Goal: Information Seeking & Learning: Learn about a topic

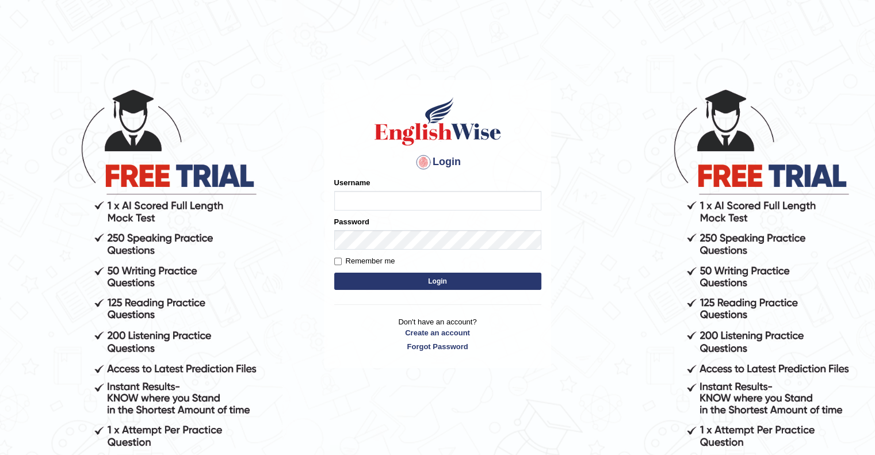
drag, startPoint x: 0, startPoint y: 0, endPoint x: 365, endPoint y: 199, distance: 415.9
click at [365, 199] on input "Username" at bounding box center [437, 201] width 207 height 20
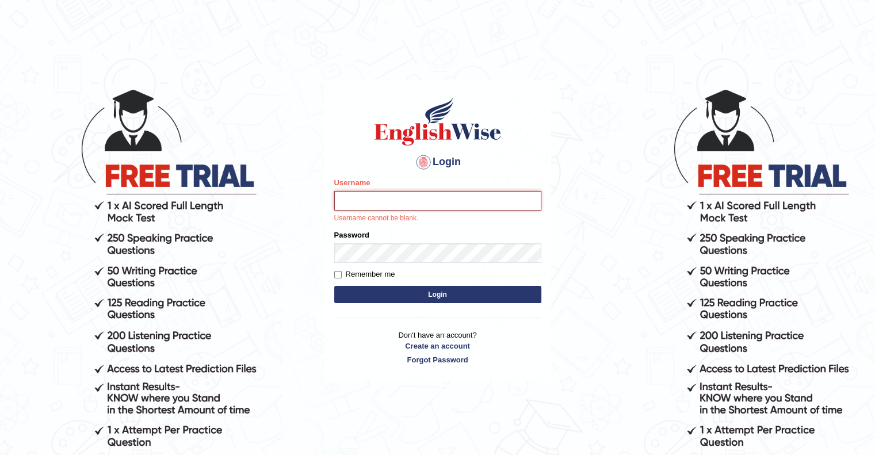
type input "upendrakumar"
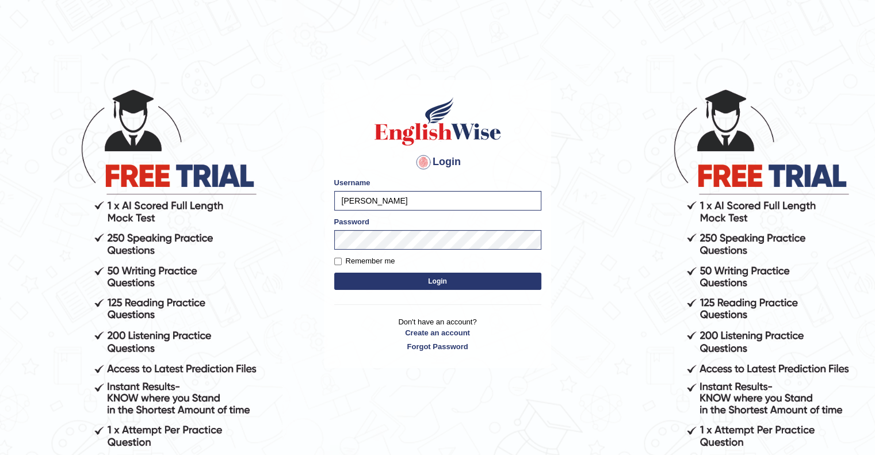
click at [435, 282] on button "Login" at bounding box center [437, 281] width 207 height 17
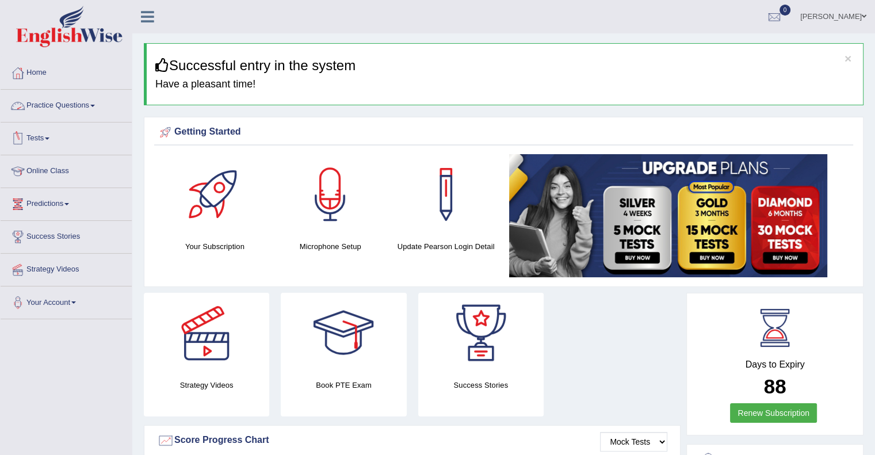
click at [92, 108] on link "Practice Questions" at bounding box center [66, 104] width 131 height 29
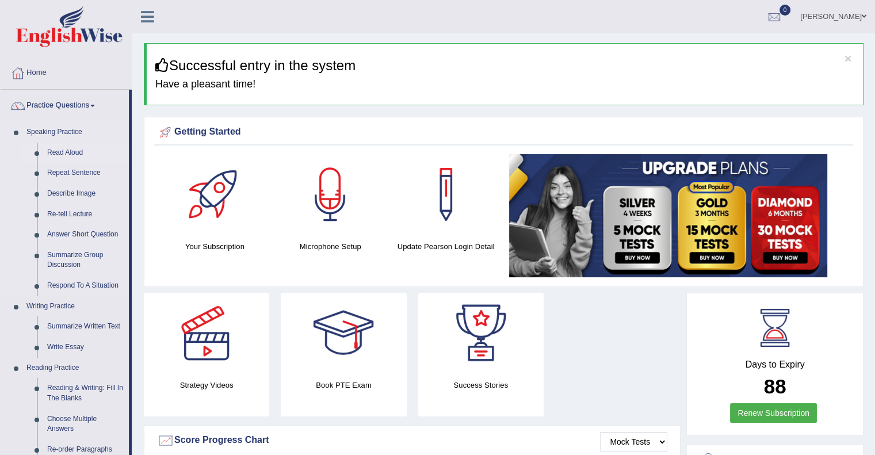
click at [72, 149] on link "Read Aloud" at bounding box center [85, 153] width 87 height 21
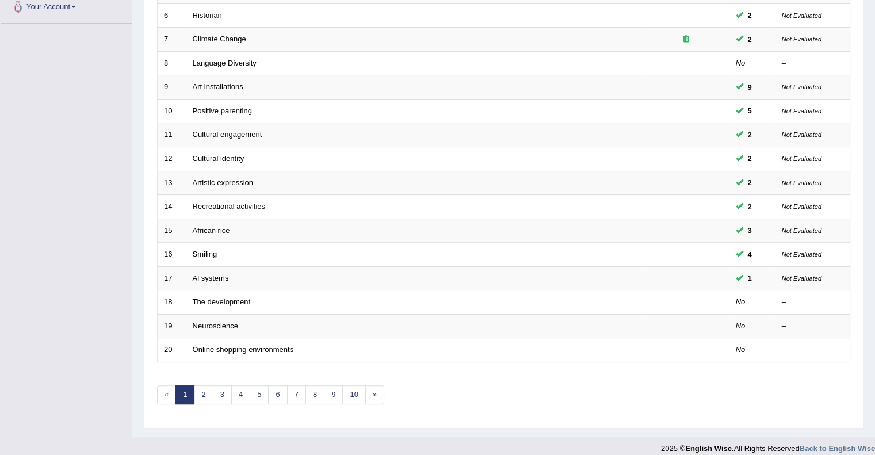
scroll to position [303, 0]
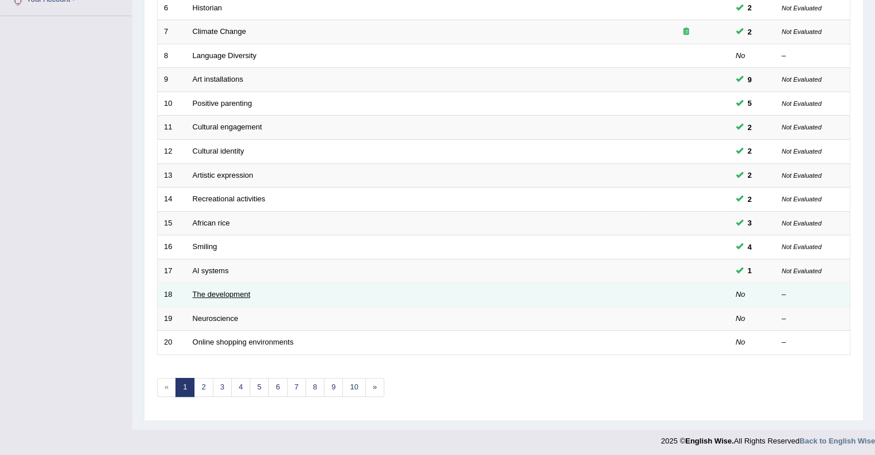
click at [229, 291] on link "The development" at bounding box center [222, 294] width 58 height 9
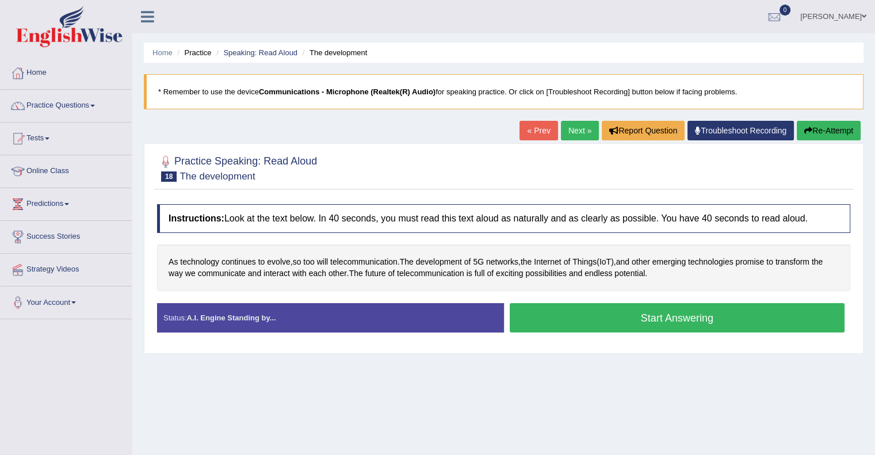
drag, startPoint x: 0, startPoint y: 0, endPoint x: 460, endPoint y: 155, distance: 485.9
click at [460, 155] on div at bounding box center [503, 167] width 693 height 35
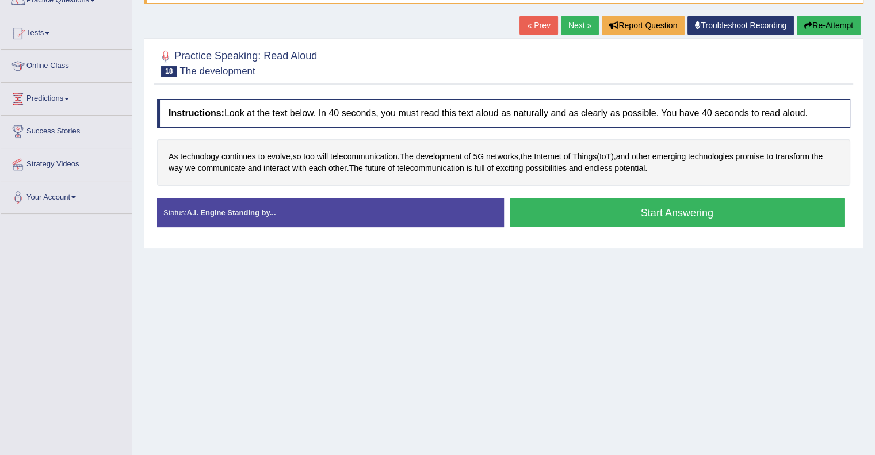
scroll to position [106, 0]
click at [662, 214] on button "Start Answering" at bounding box center [678, 211] width 336 height 29
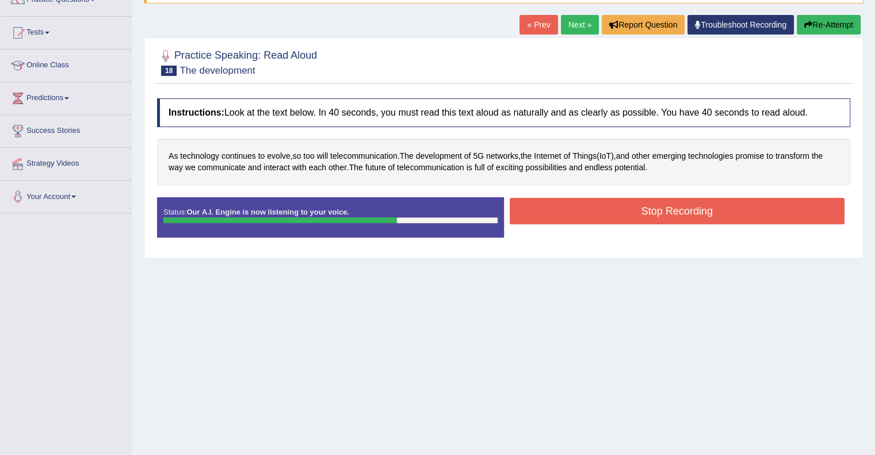
click at [664, 208] on button "Stop Recording" at bounding box center [678, 211] width 336 height 26
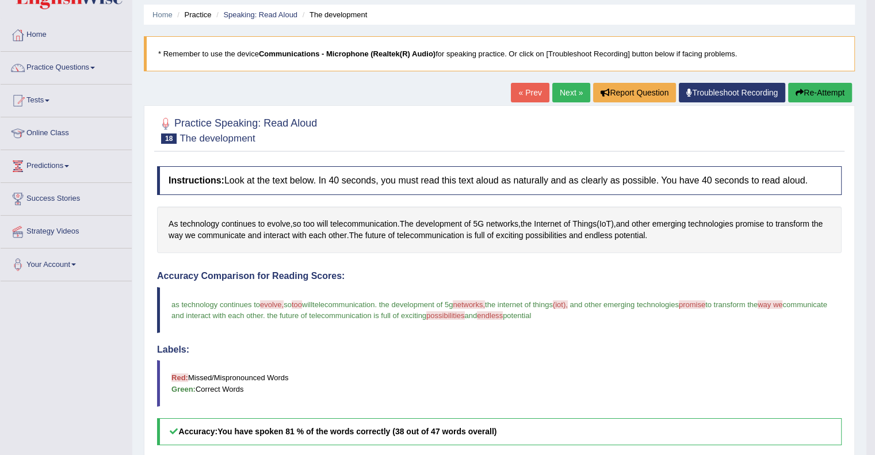
scroll to position [39, 0]
click at [824, 86] on button "Re-Attempt" at bounding box center [820, 92] width 64 height 20
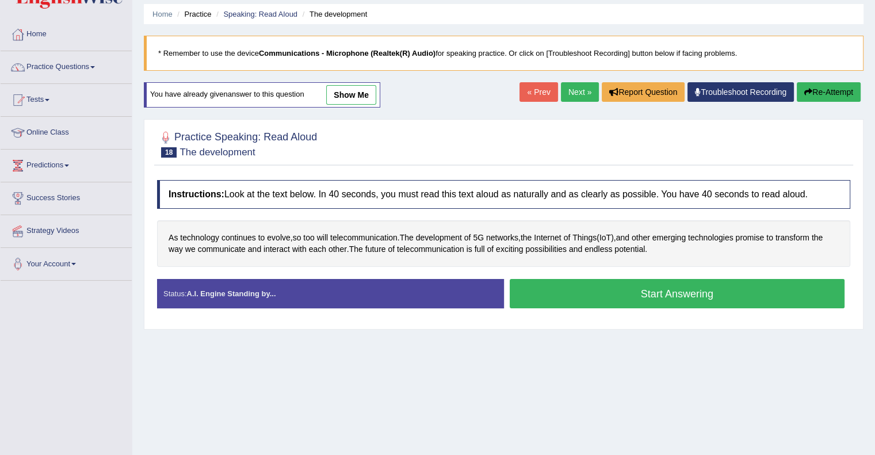
click at [638, 289] on button "Start Answering" at bounding box center [678, 293] width 336 height 29
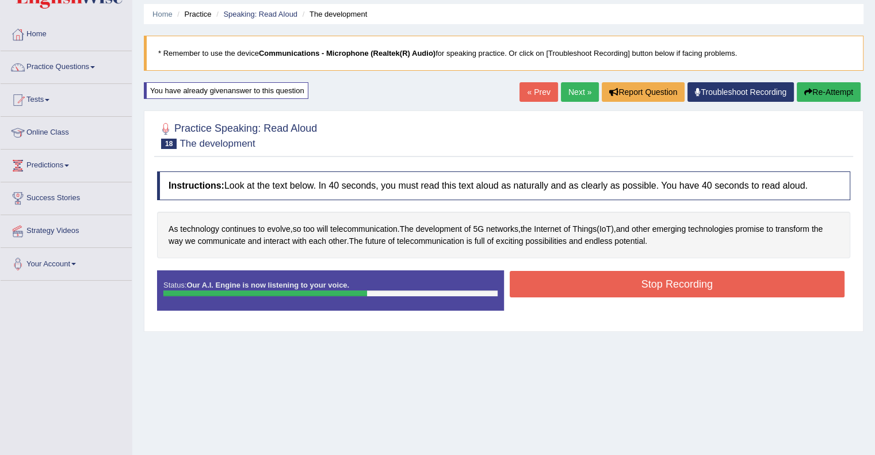
click at [638, 289] on button "Stop Recording" at bounding box center [678, 284] width 336 height 26
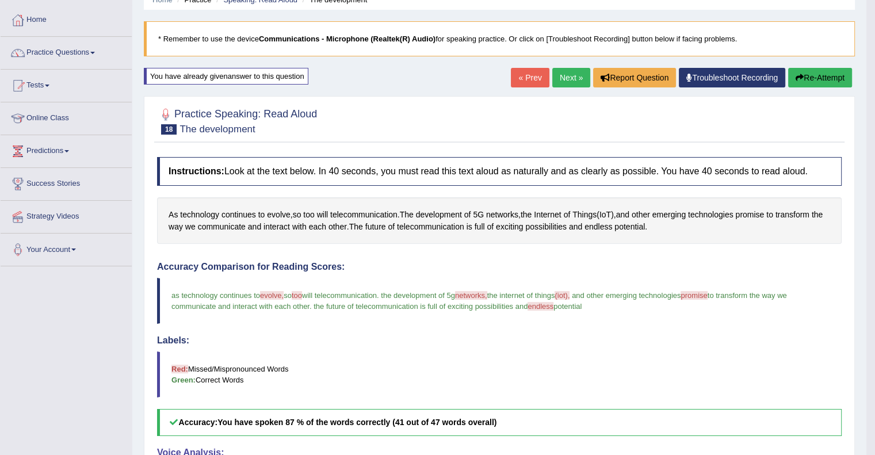
scroll to position [39, 0]
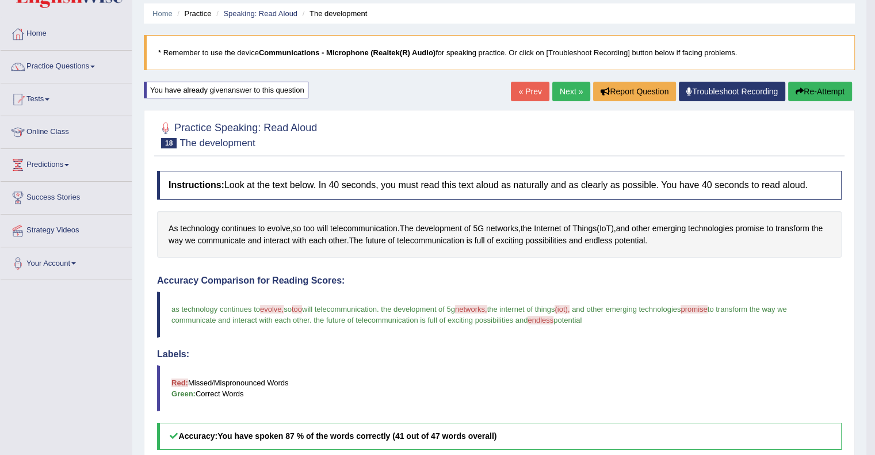
click at [568, 82] on link "Next »" at bounding box center [571, 92] width 38 height 20
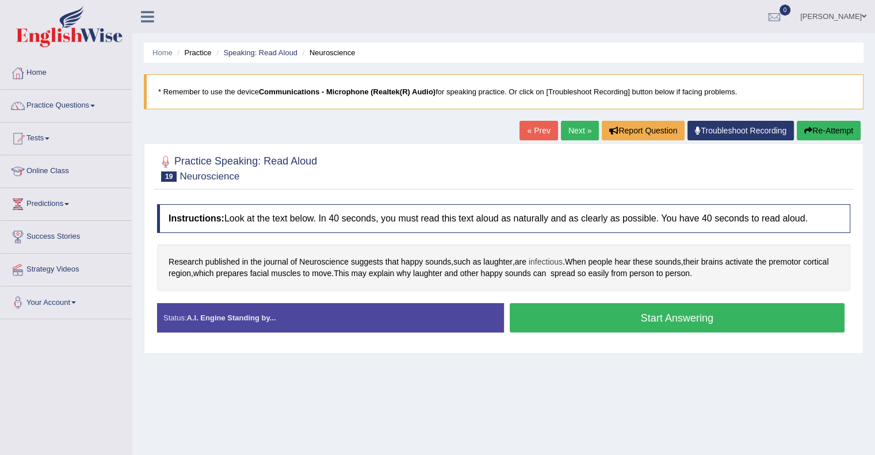
click at [548, 261] on span "infectious" at bounding box center [546, 262] width 34 height 12
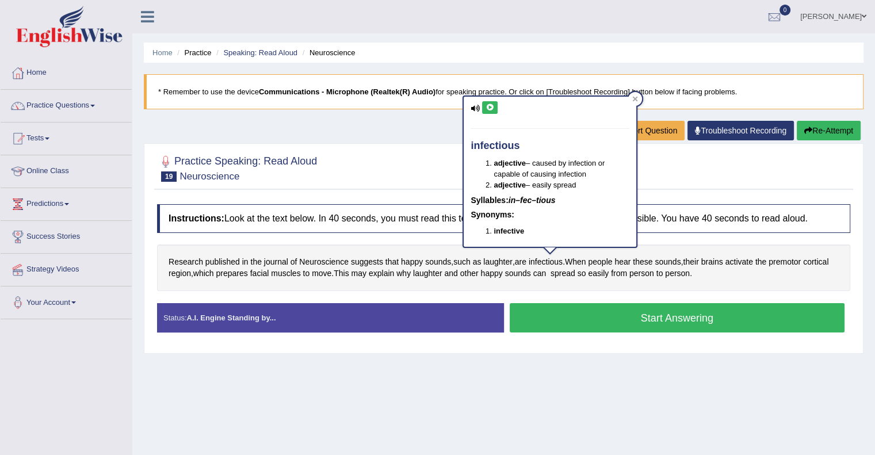
click at [491, 104] on icon at bounding box center [490, 107] width 9 height 7
click at [635, 95] on div at bounding box center [635, 99] width 14 height 14
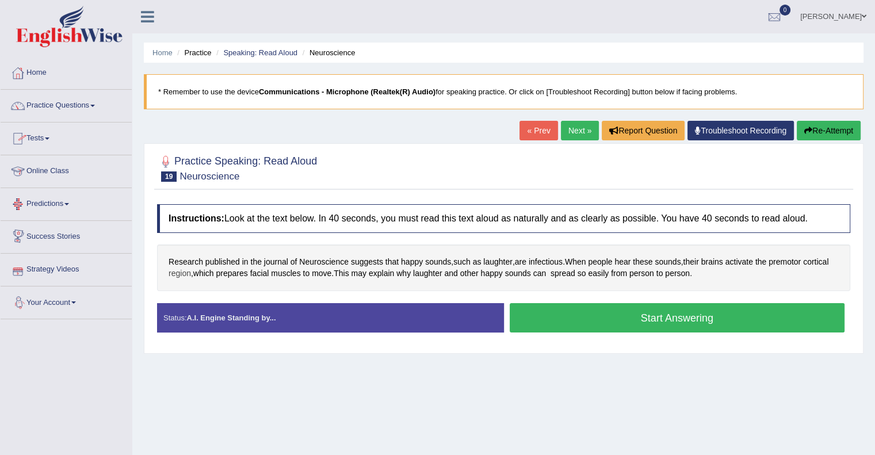
click at [182, 275] on span "region" at bounding box center [180, 274] width 22 height 12
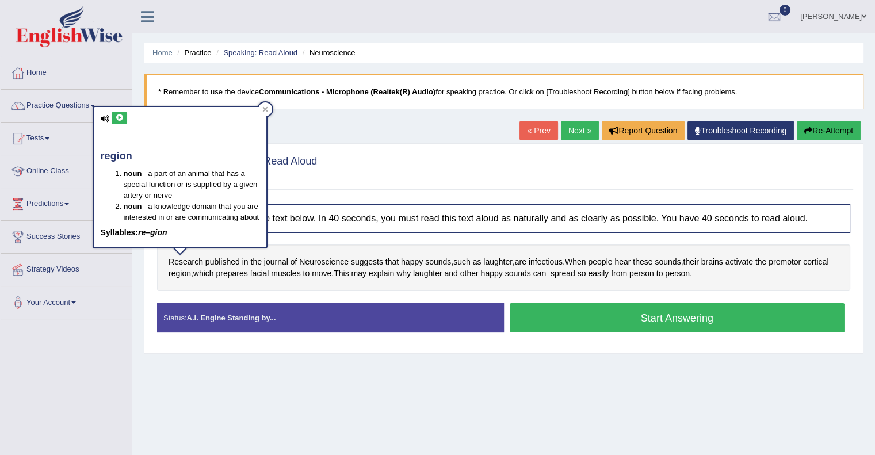
click at [118, 117] on icon at bounding box center [119, 118] width 9 height 7
click at [262, 110] on icon at bounding box center [264, 108] width 5 height 5
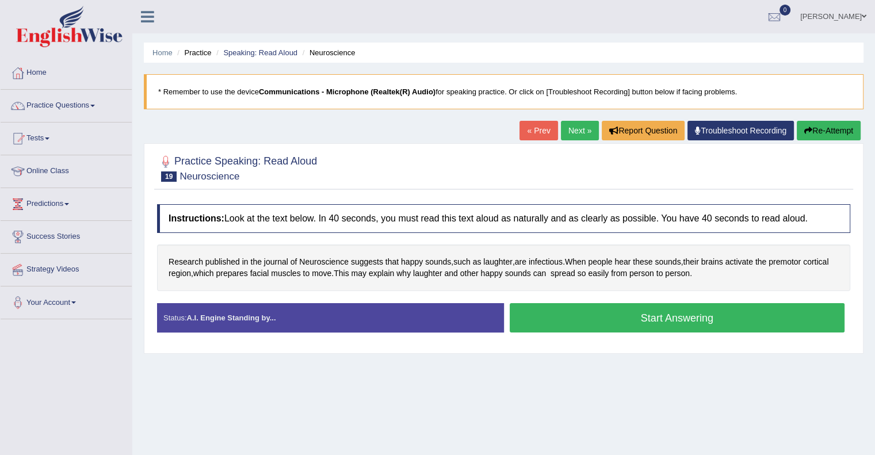
click at [660, 326] on button "Start Answering" at bounding box center [678, 317] width 336 height 29
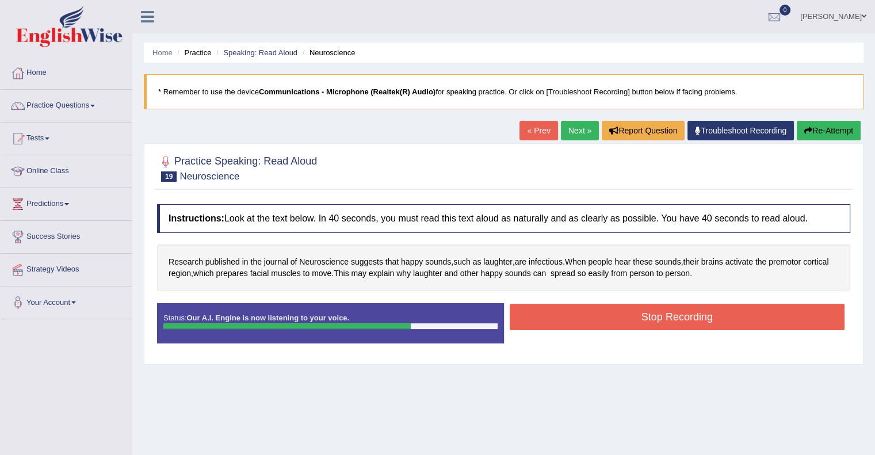
click at [668, 311] on button "Stop Recording" at bounding box center [678, 317] width 336 height 26
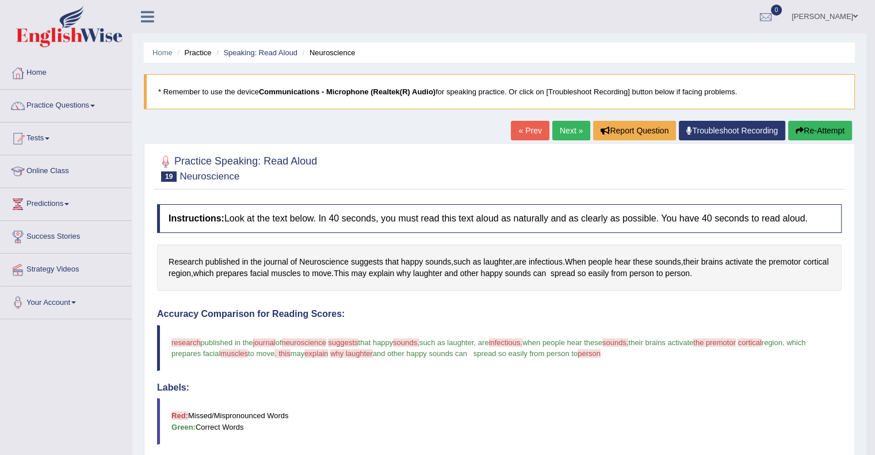
click at [813, 128] on button "Re-Attempt" at bounding box center [820, 131] width 64 height 20
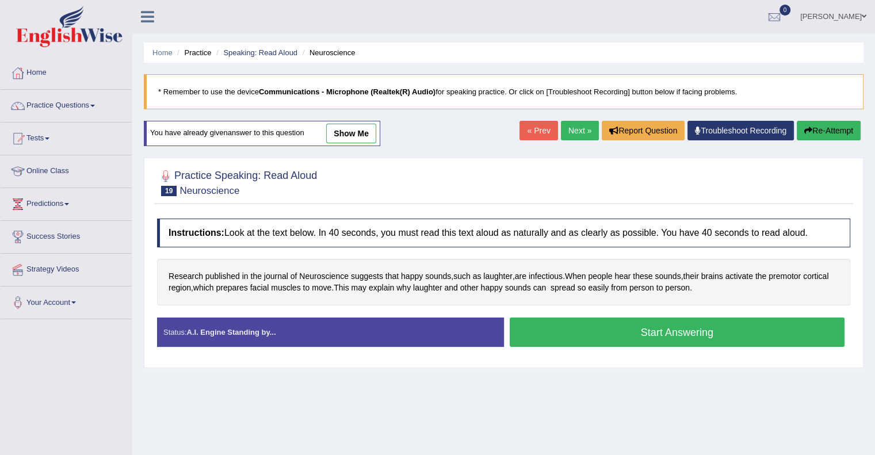
click at [690, 324] on button "Start Answering" at bounding box center [678, 332] width 336 height 29
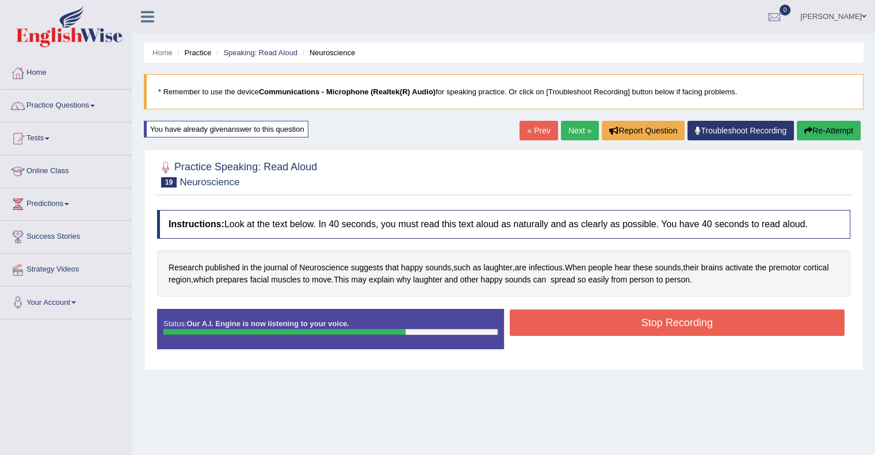
click at [690, 324] on button "Stop Recording" at bounding box center [678, 323] width 336 height 26
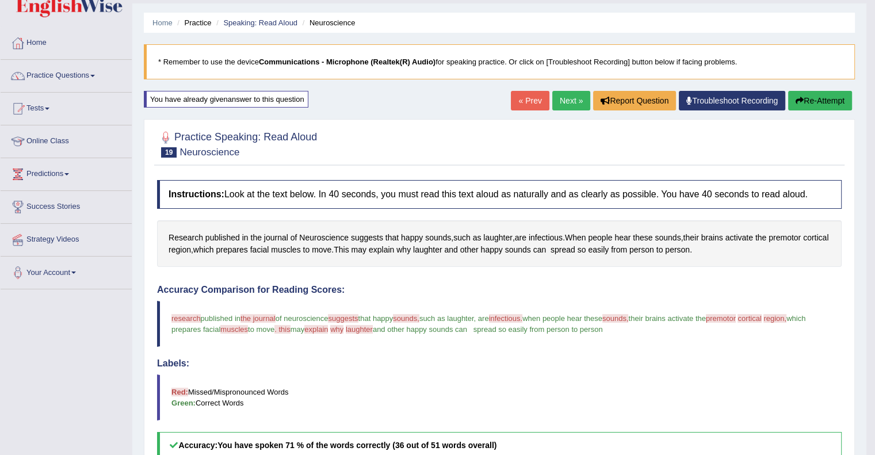
scroll to position [29, 0]
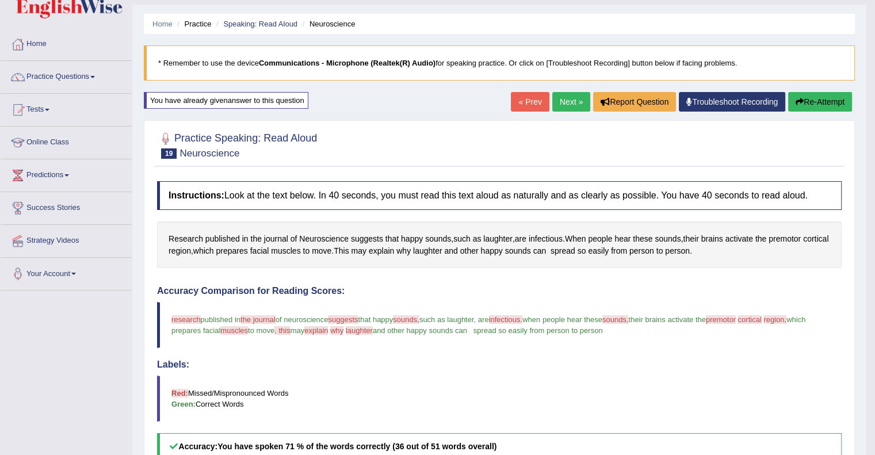
click at [566, 102] on link "Next »" at bounding box center [571, 102] width 38 height 20
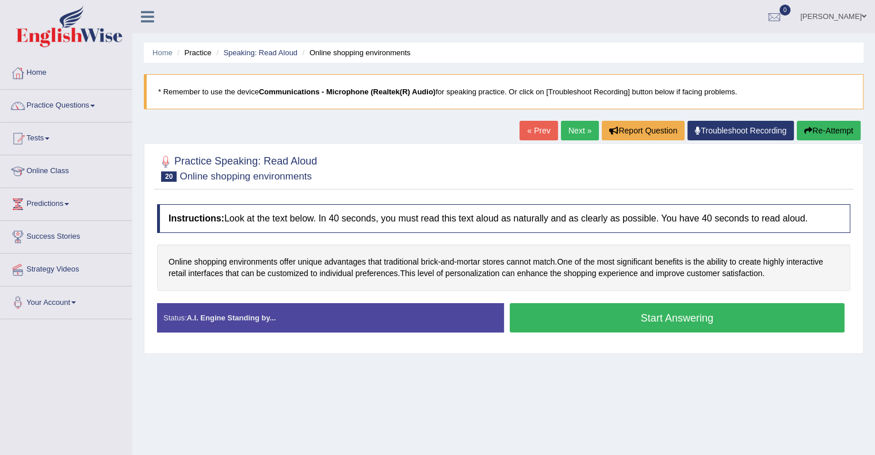
click at [665, 312] on button "Start Answering" at bounding box center [678, 317] width 336 height 29
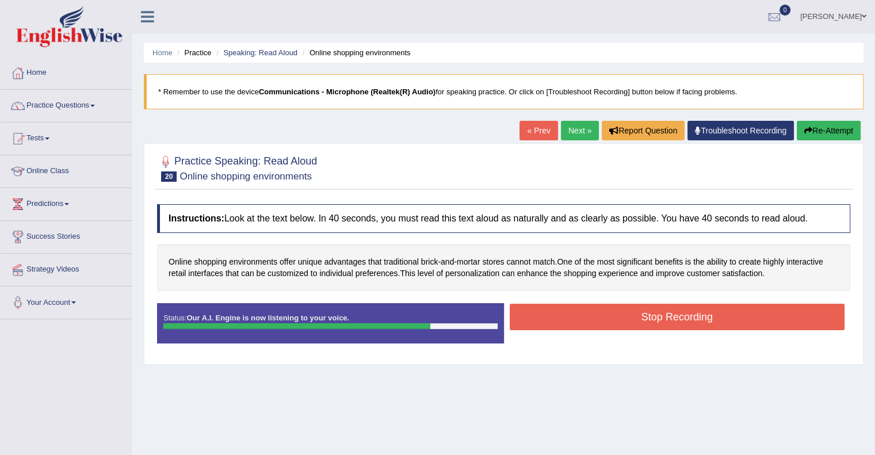
click at [665, 312] on button "Stop Recording" at bounding box center [678, 317] width 336 height 26
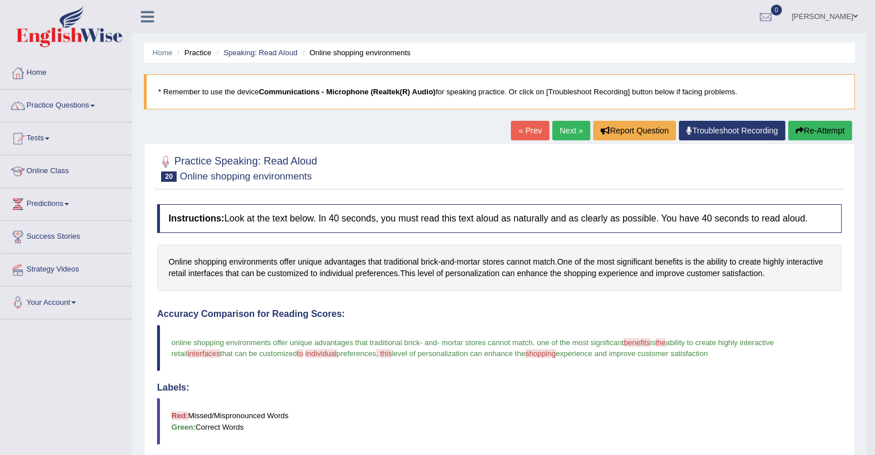
click at [567, 131] on link "Next »" at bounding box center [571, 131] width 38 height 20
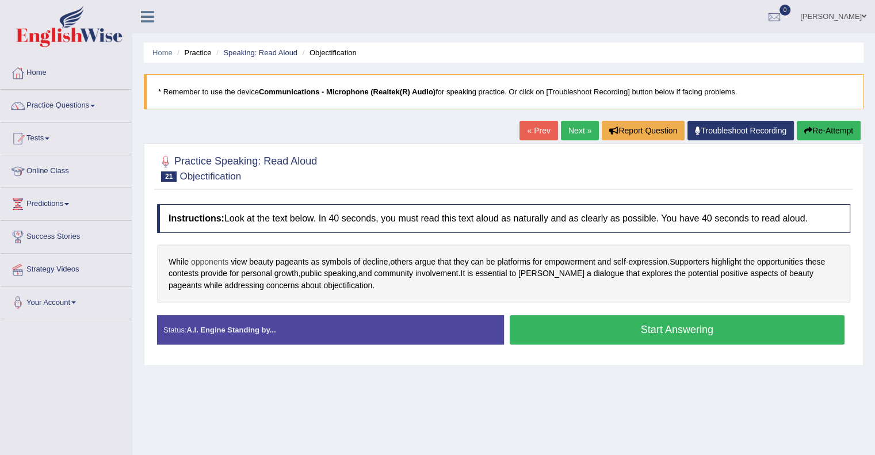
click at [204, 261] on span "opponents" at bounding box center [209, 262] width 37 height 12
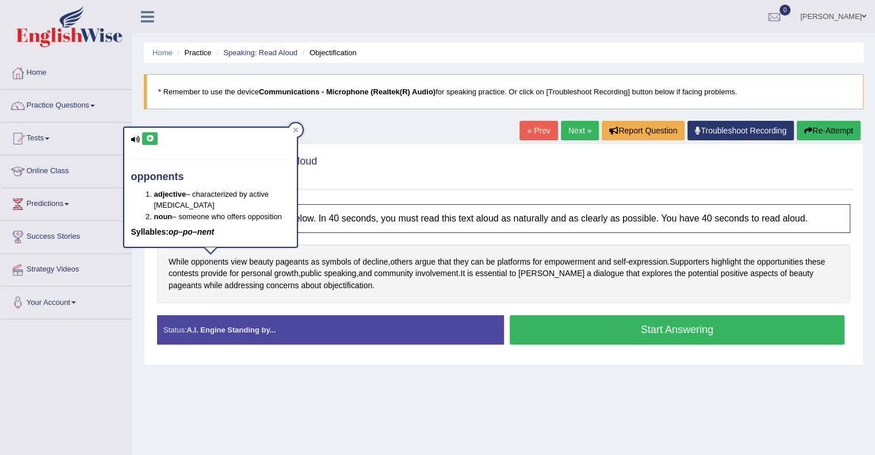
click at [152, 137] on icon at bounding box center [150, 138] width 9 height 7
click at [148, 137] on icon at bounding box center [150, 138] width 9 height 7
click at [297, 129] on icon at bounding box center [296, 130] width 6 height 6
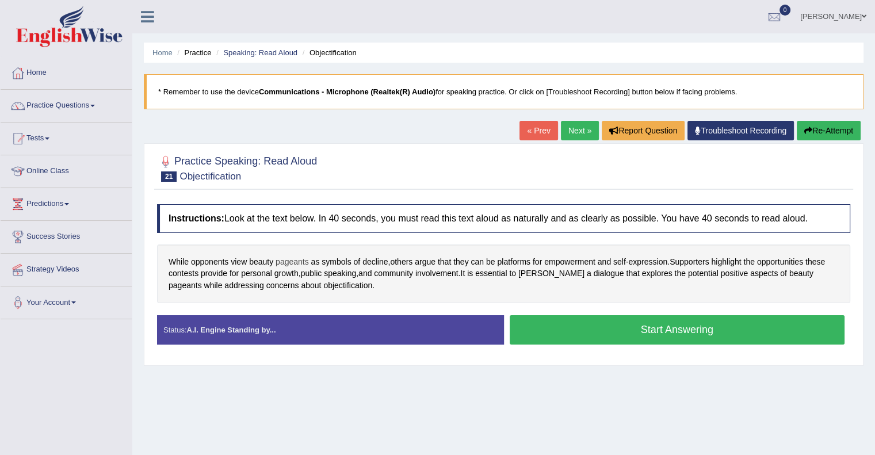
click at [295, 262] on span "pageants" at bounding box center [292, 262] width 33 height 12
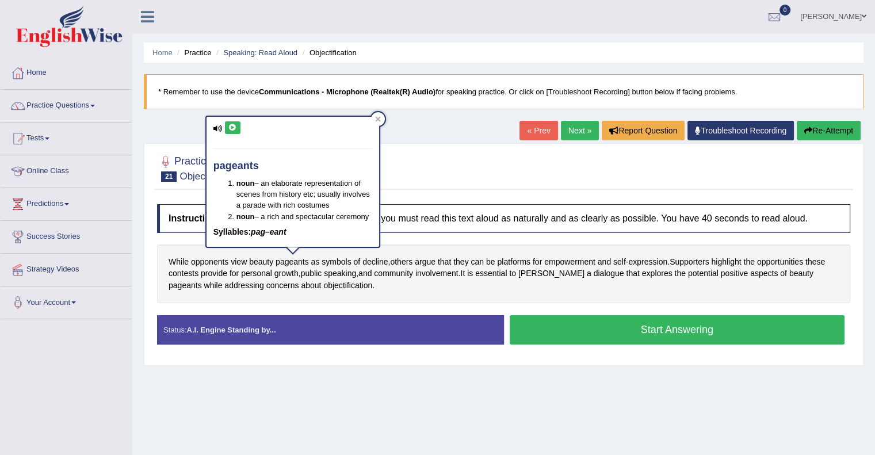
click at [234, 128] on icon at bounding box center [232, 127] width 9 height 7
click at [372, 121] on div at bounding box center [378, 119] width 14 height 14
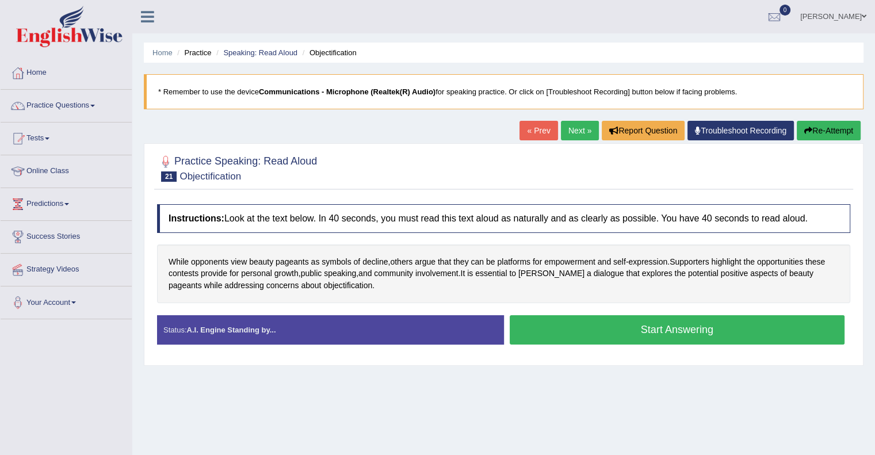
click at [635, 331] on button "Start Answering" at bounding box center [678, 329] width 336 height 29
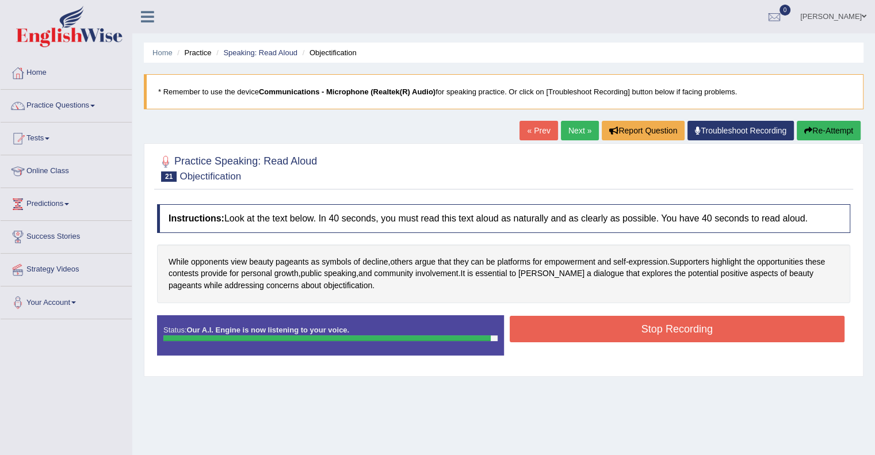
click at [635, 331] on button "Stop Recording" at bounding box center [678, 329] width 336 height 26
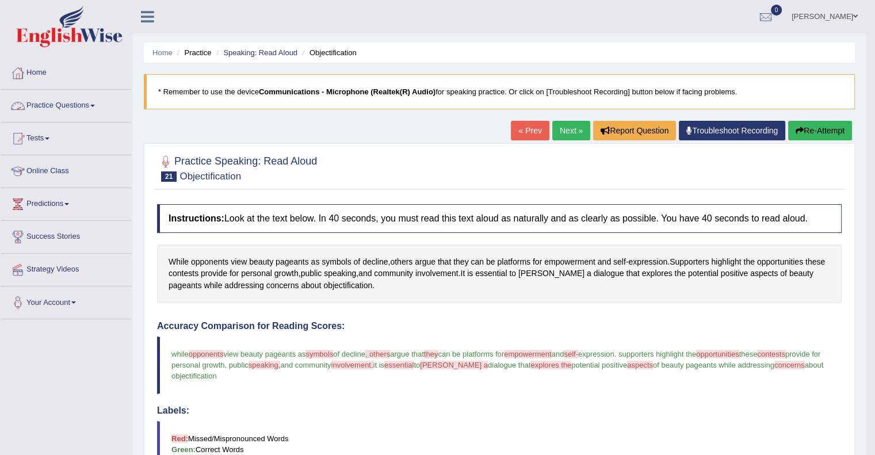
click at [86, 109] on link "Practice Questions" at bounding box center [66, 104] width 131 height 29
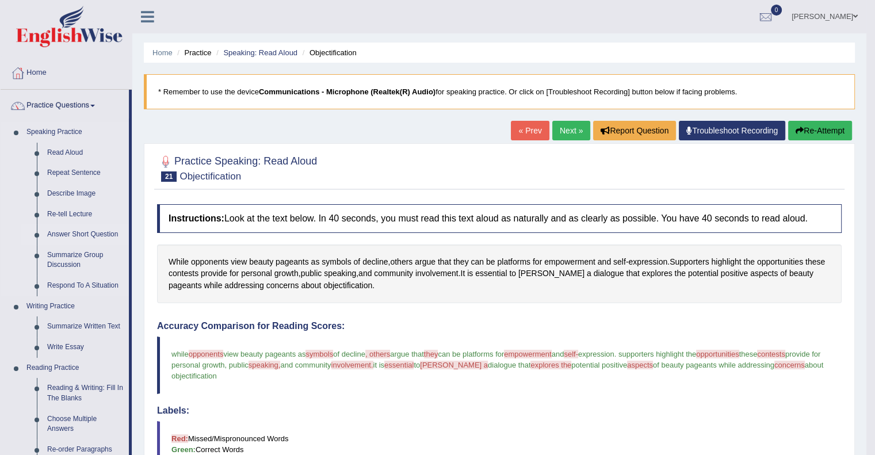
click at [71, 231] on link "Answer Short Question" at bounding box center [85, 234] width 87 height 21
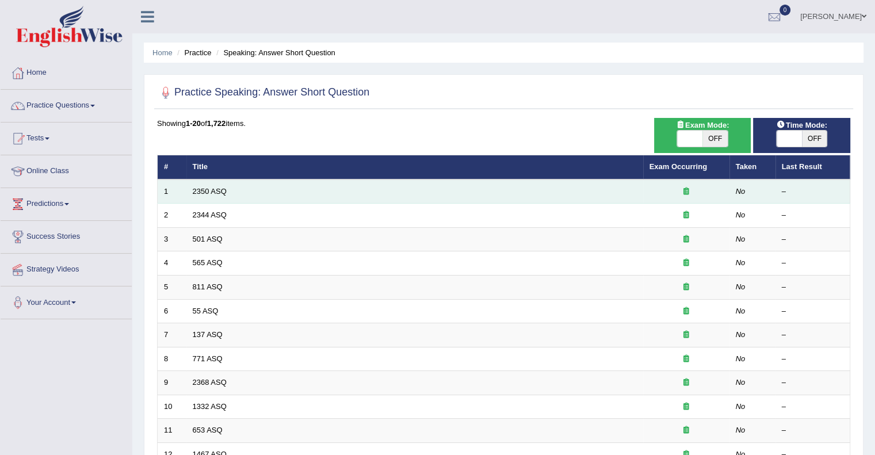
click at [211, 196] on td "2350 ASQ" at bounding box center [414, 192] width 457 height 24
click at [210, 192] on link "2350 ASQ" at bounding box center [210, 191] width 34 height 9
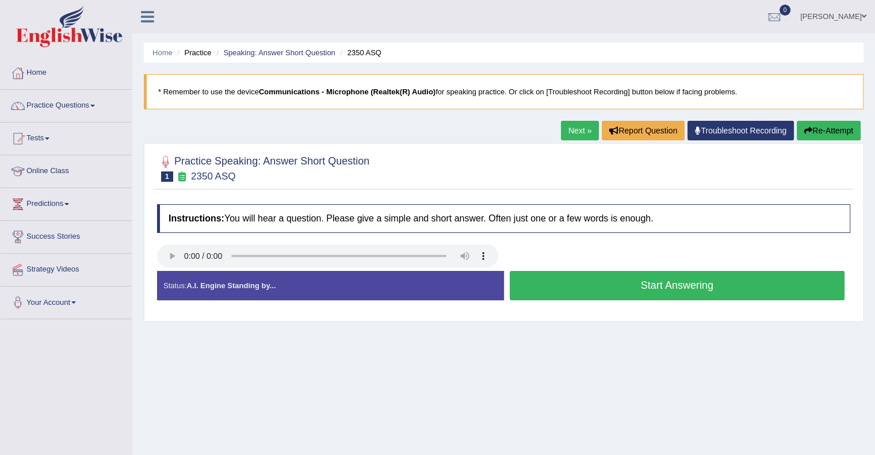
click at [666, 287] on button "Start Answering" at bounding box center [678, 285] width 336 height 29
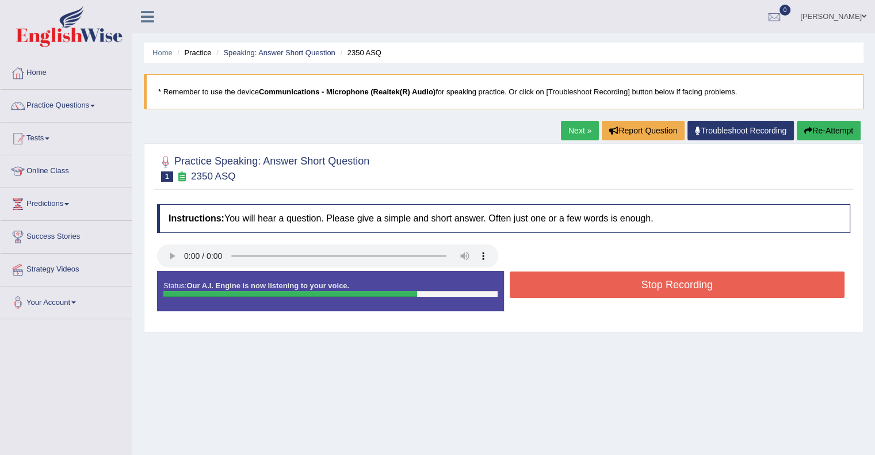
click at [666, 287] on button "Stop Recording" at bounding box center [678, 285] width 336 height 26
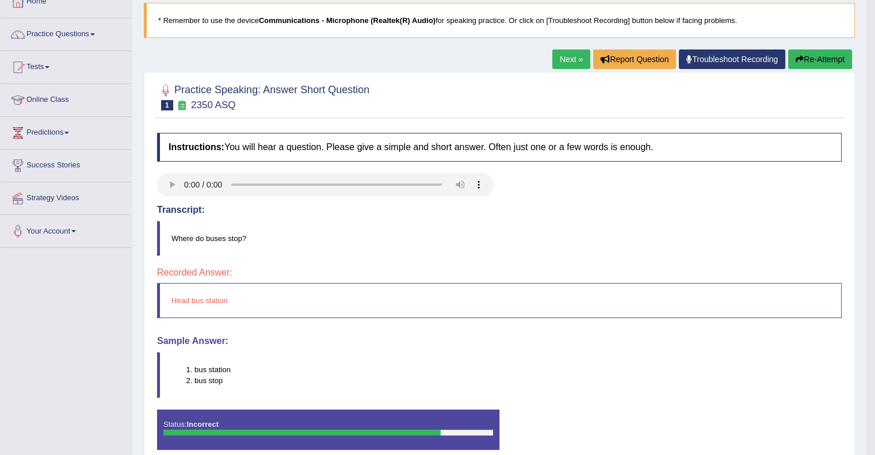
scroll to position [73, 0]
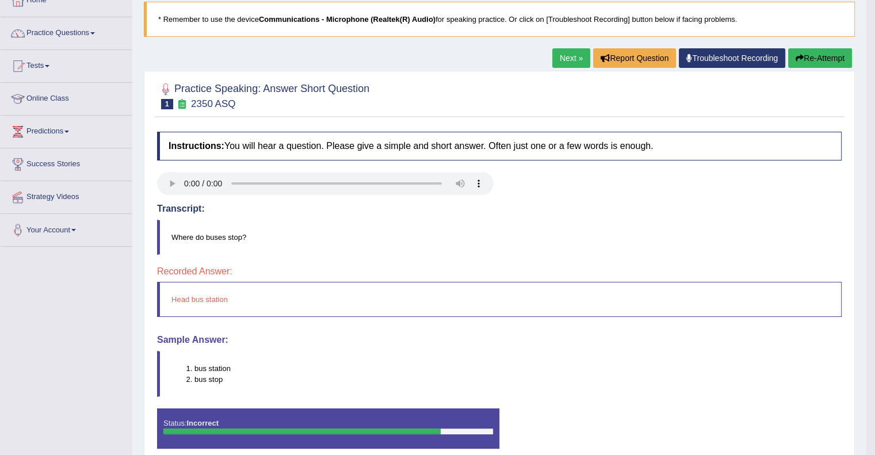
click at [822, 55] on button "Re-Attempt" at bounding box center [820, 58] width 64 height 20
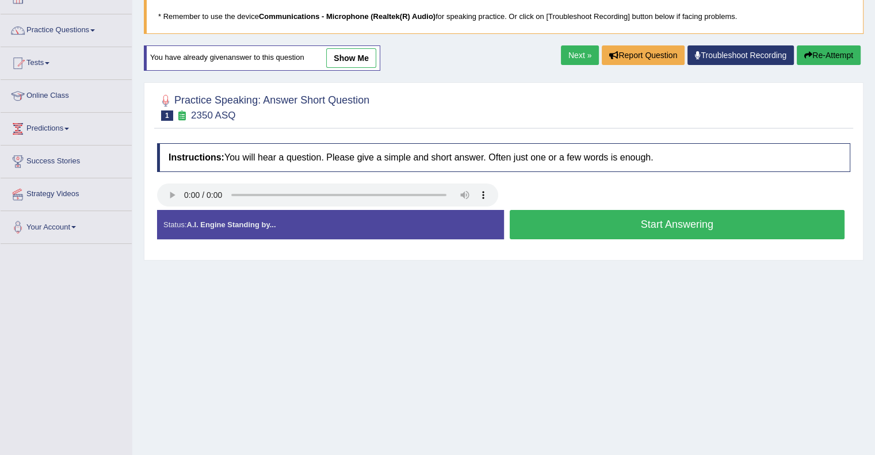
scroll to position [73, 0]
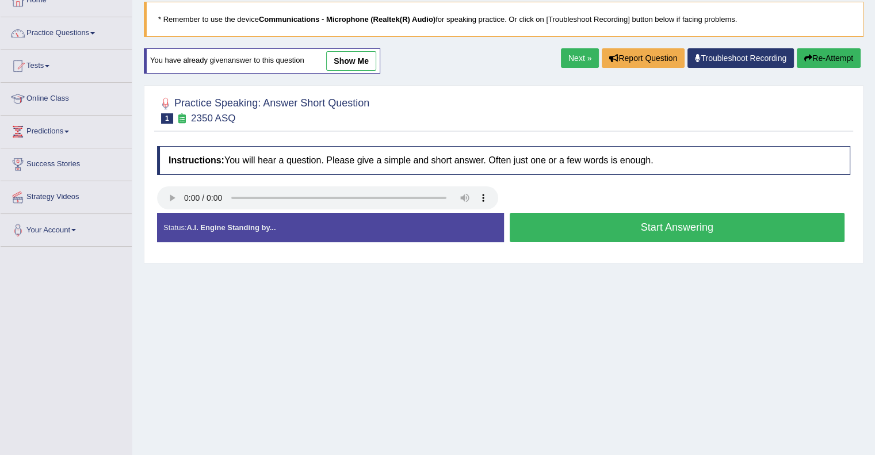
click at [685, 219] on button "Start Answering" at bounding box center [678, 227] width 336 height 29
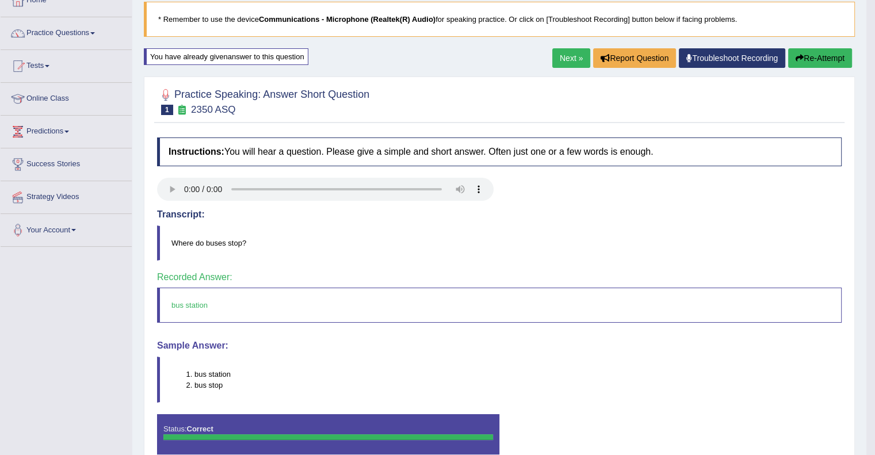
click at [569, 57] on link "Next »" at bounding box center [571, 58] width 38 height 20
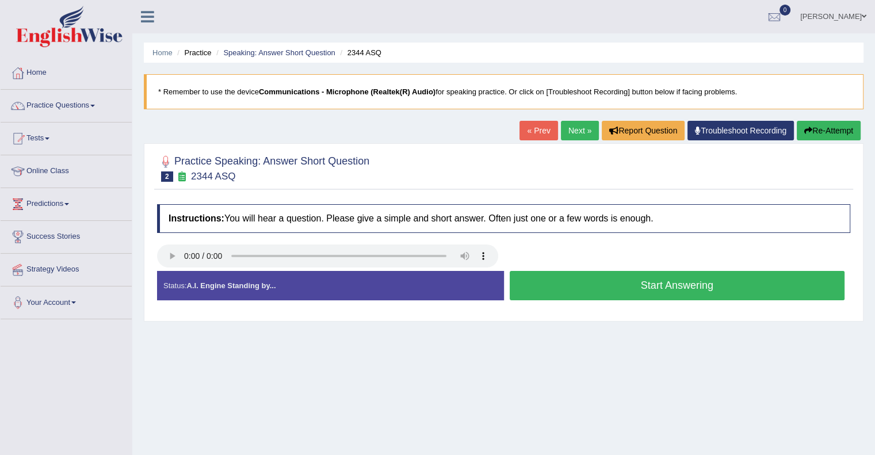
click at [609, 300] on div "Start Answering" at bounding box center [677, 287] width 347 height 32
click at [660, 289] on button "Start Answering" at bounding box center [678, 285] width 336 height 29
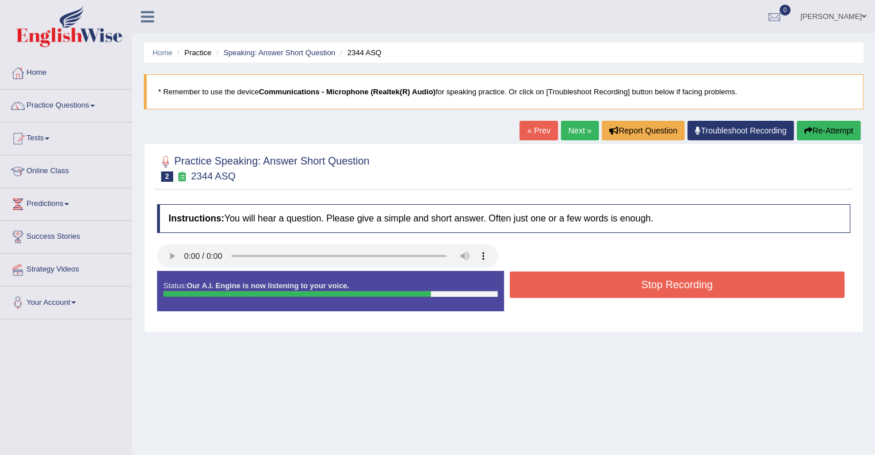
click at [660, 289] on button "Stop Recording" at bounding box center [678, 285] width 336 height 26
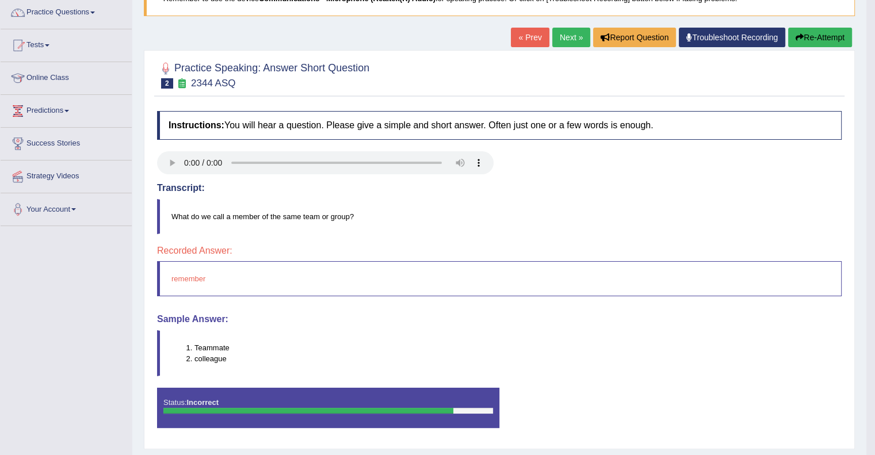
scroll to position [94, 0]
click at [810, 37] on button "Re-Attempt" at bounding box center [820, 37] width 64 height 20
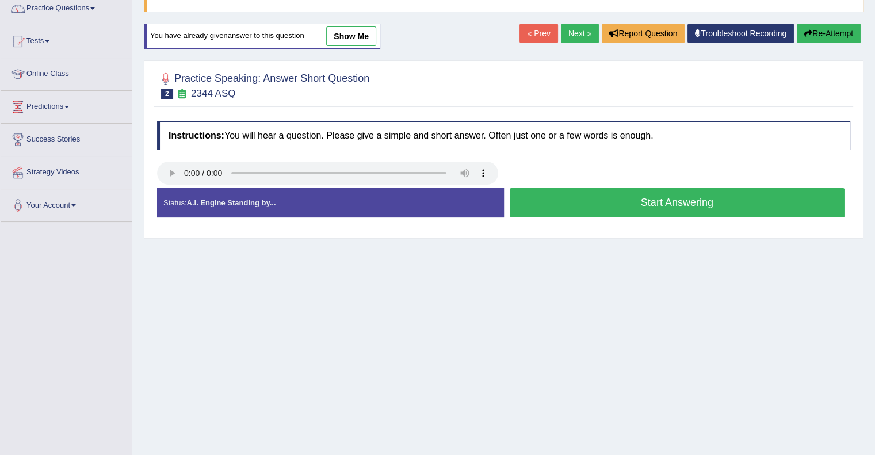
click at [661, 202] on button "Start Answering" at bounding box center [678, 202] width 336 height 29
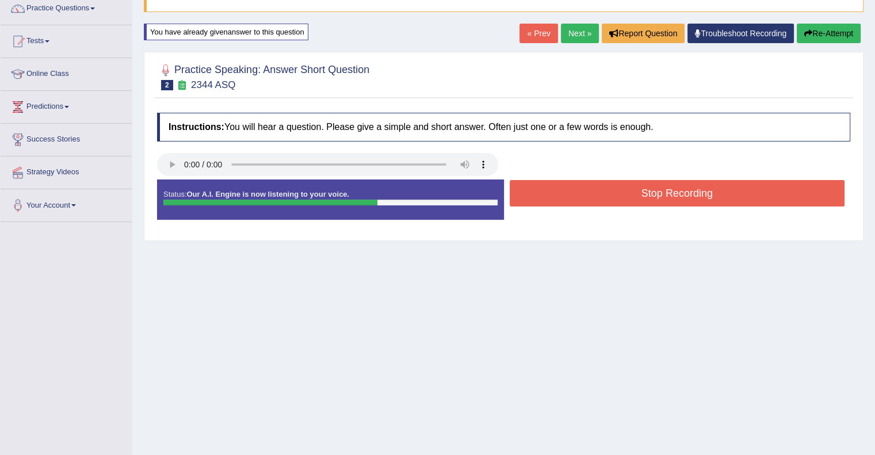
click at [662, 193] on button "Stop Recording" at bounding box center [678, 193] width 336 height 26
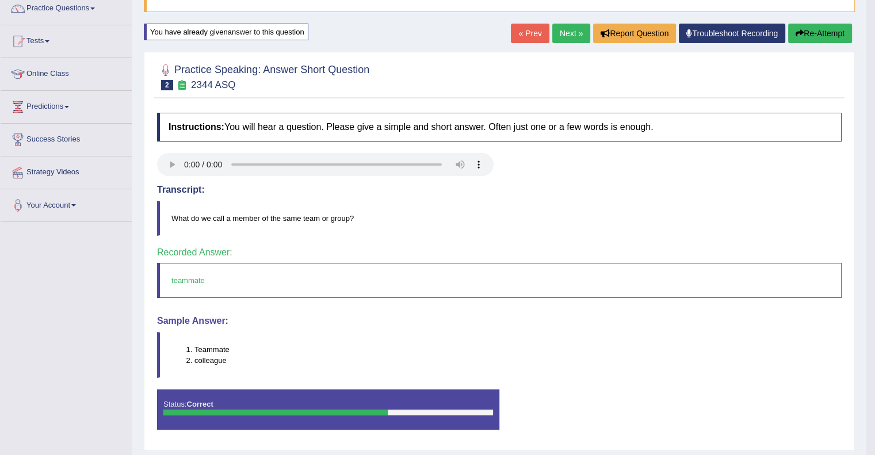
click at [566, 39] on link "Next »" at bounding box center [571, 34] width 38 height 20
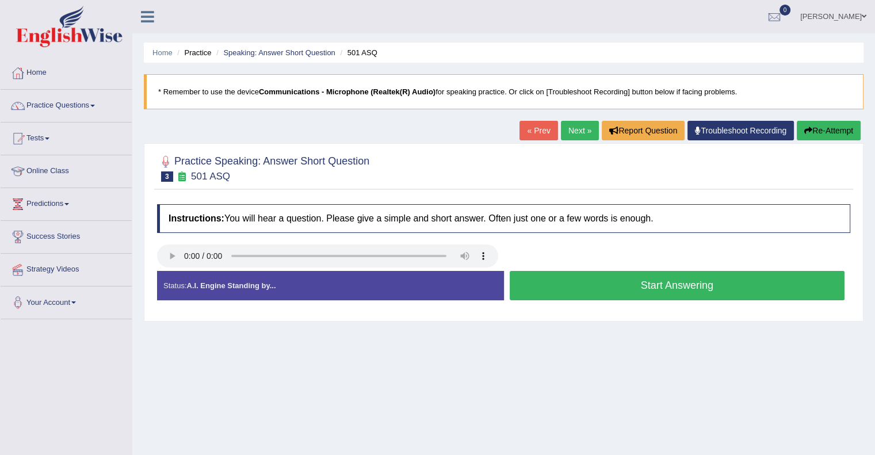
click at [655, 285] on button "Start Answering" at bounding box center [678, 285] width 336 height 29
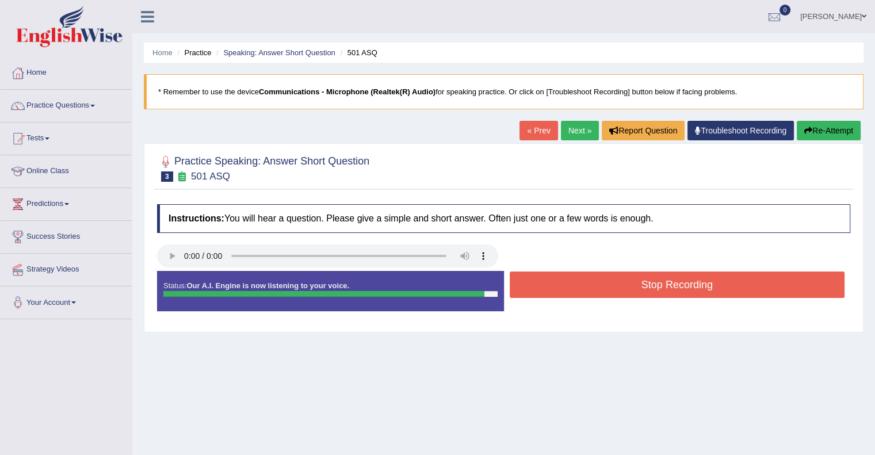
click at [655, 285] on button "Stop Recording" at bounding box center [678, 285] width 336 height 26
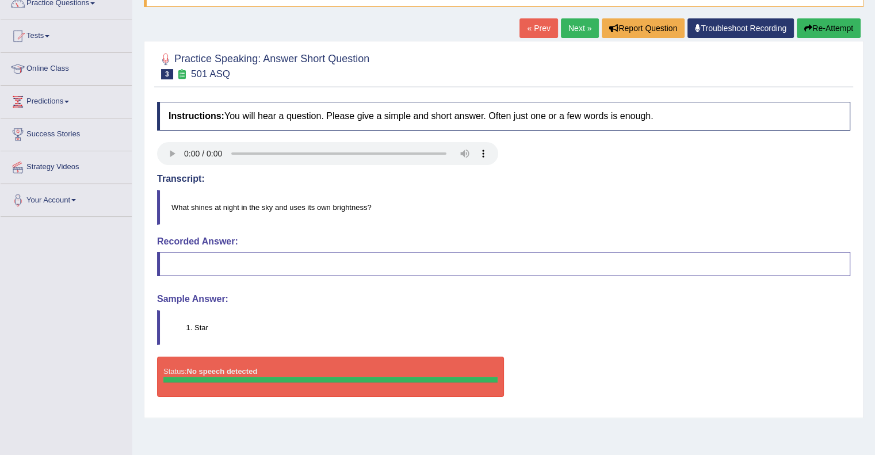
scroll to position [103, 0]
click at [817, 30] on button "Re-Attempt" at bounding box center [829, 28] width 64 height 20
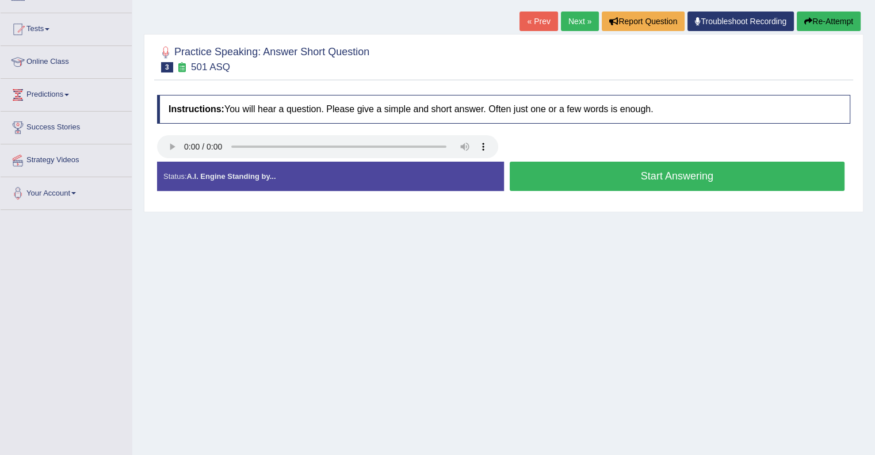
scroll to position [103, 0]
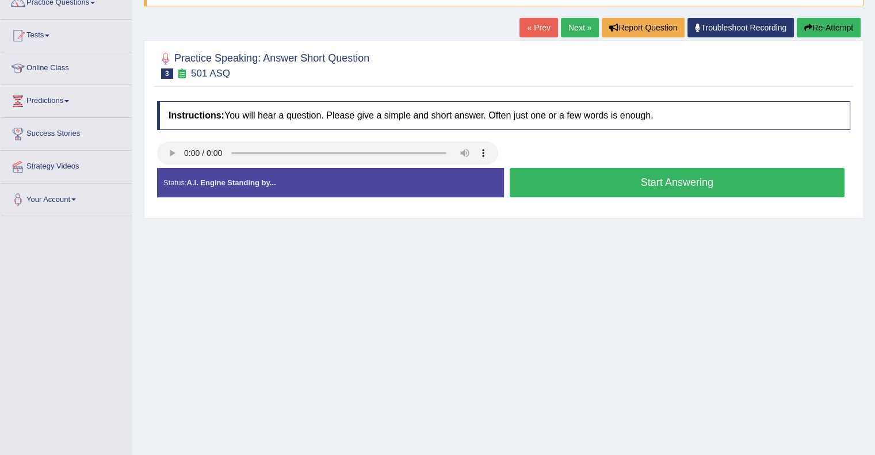
click at [661, 184] on button "Start Answering" at bounding box center [678, 182] width 336 height 29
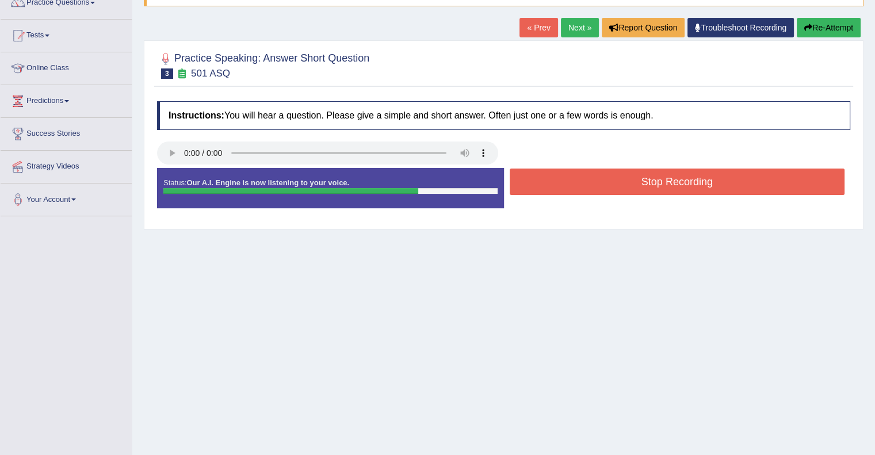
click at [661, 184] on button "Stop Recording" at bounding box center [678, 182] width 336 height 26
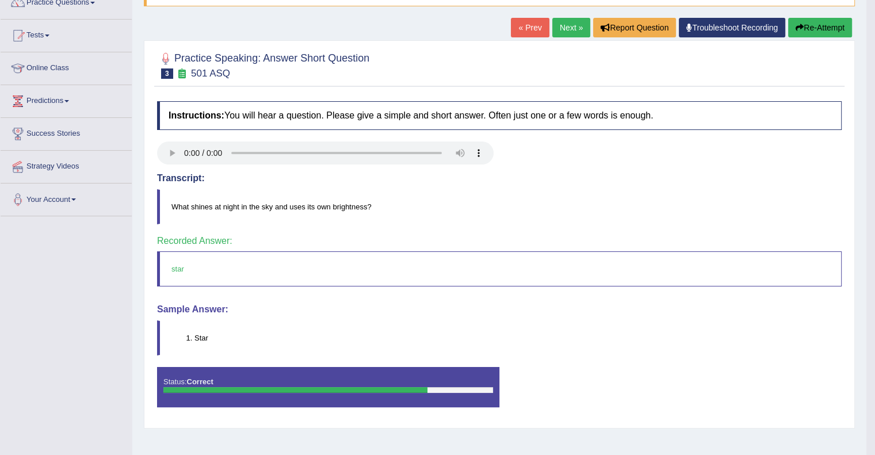
click at [567, 25] on link "Next »" at bounding box center [571, 28] width 38 height 20
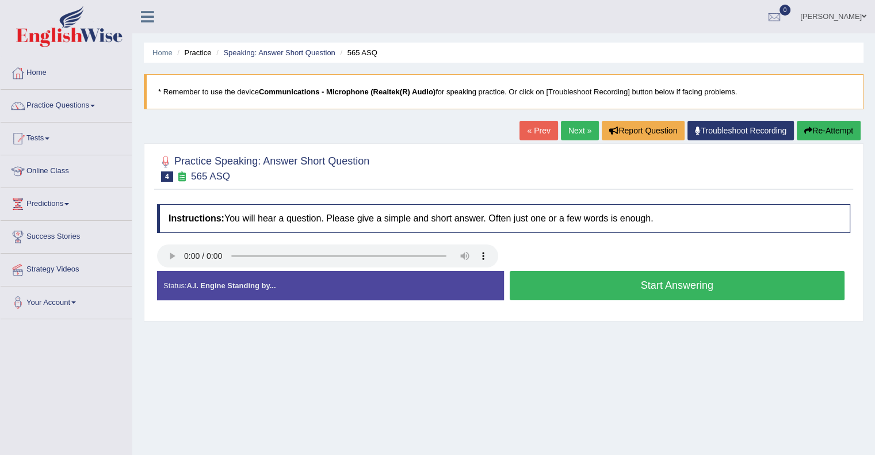
click at [665, 284] on button "Start Answering" at bounding box center [678, 285] width 336 height 29
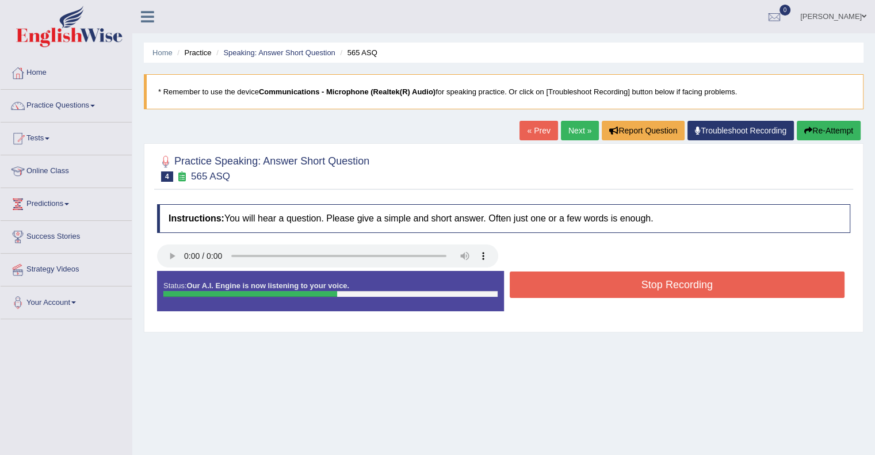
click at [665, 284] on button "Stop Recording" at bounding box center [678, 285] width 336 height 26
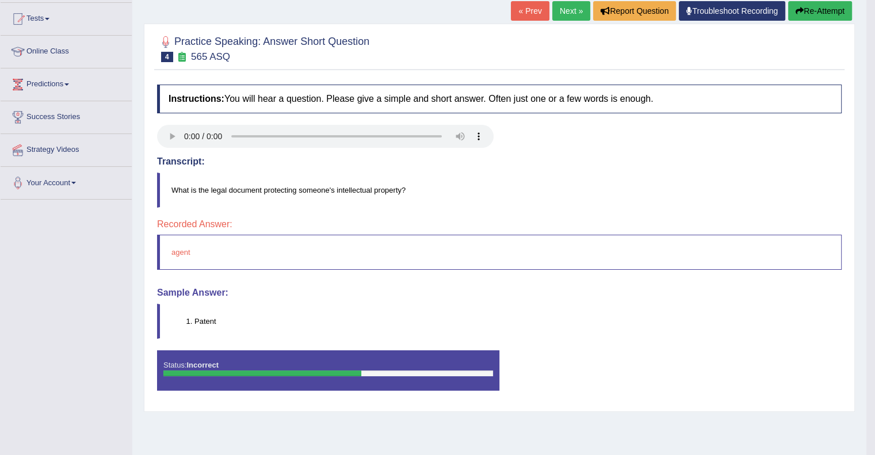
scroll to position [121, 0]
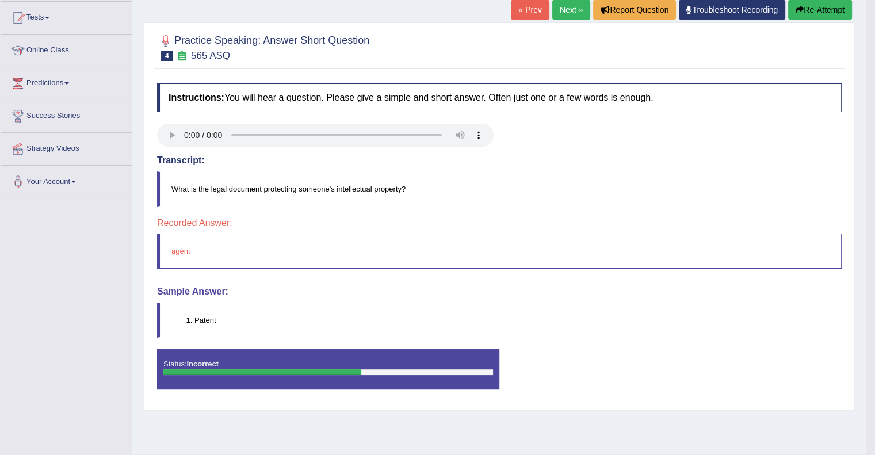
click at [206, 320] on li "Patent" at bounding box center [518, 320] width 647 height 11
click at [568, 8] on link "Next »" at bounding box center [571, 10] width 38 height 20
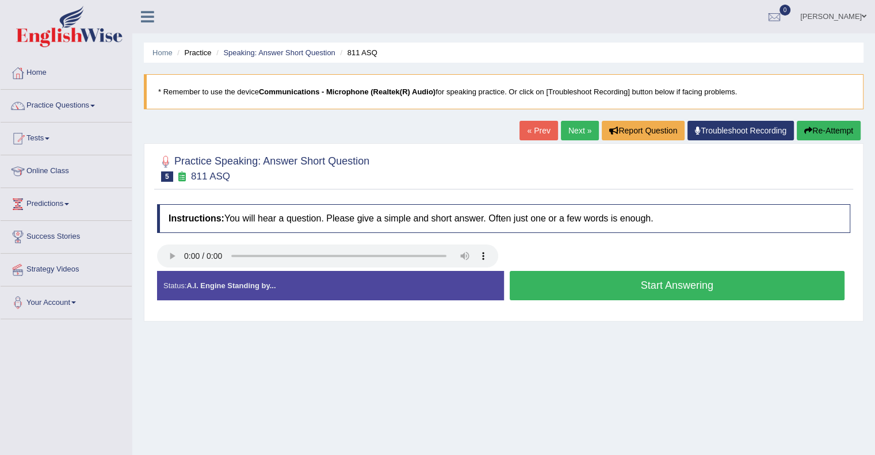
click at [646, 285] on button "Start Answering" at bounding box center [678, 285] width 336 height 29
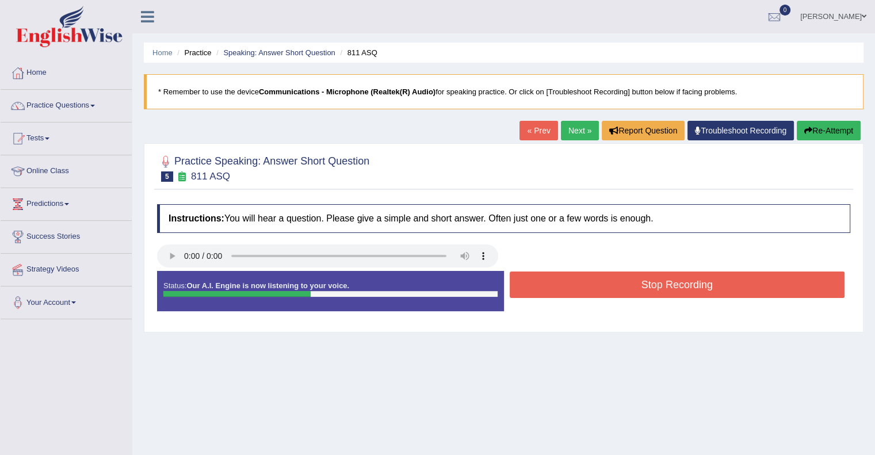
click at [646, 285] on button "Stop Recording" at bounding box center [678, 285] width 336 height 26
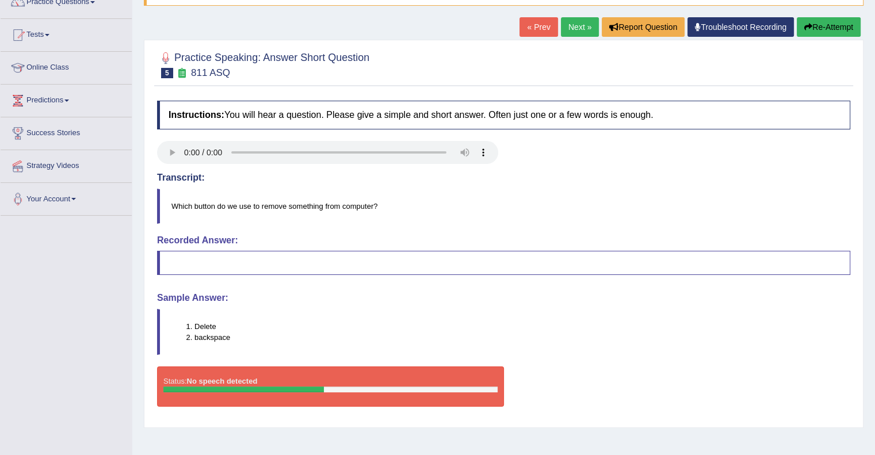
scroll to position [106, 0]
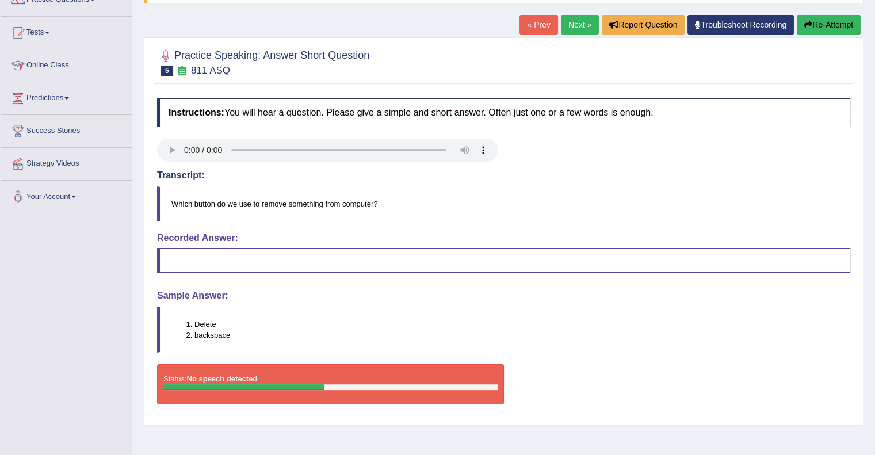
drag, startPoint x: 646, startPoint y: 285, endPoint x: 620, endPoint y: 85, distance: 201.9
click at [620, 85] on div "Practice Speaking: Answer Short Question 5 811 ASQ Instructions: You will hear …" at bounding box center [504, 231] width 720 height 388
click at [578, 20] on link "Next »" at bounding box center [580, 25] width 38 height 20
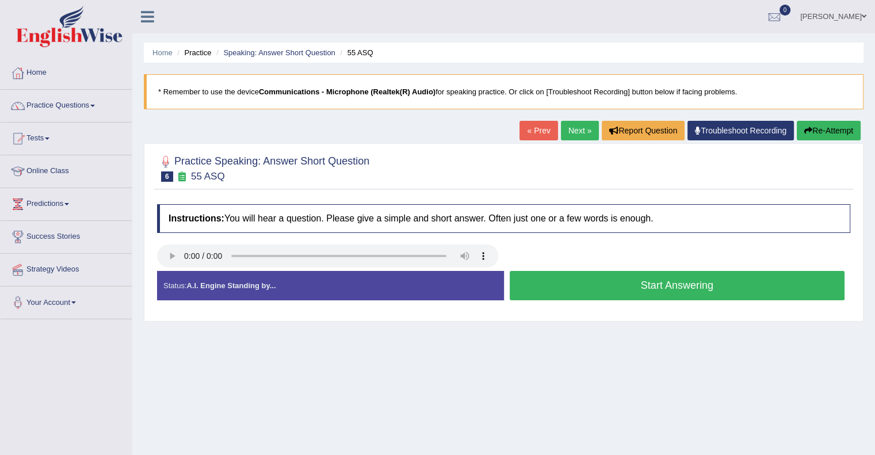
click at [654, 288] on button "Start Answering" at bounding box center [678, 285] width 336 height 29
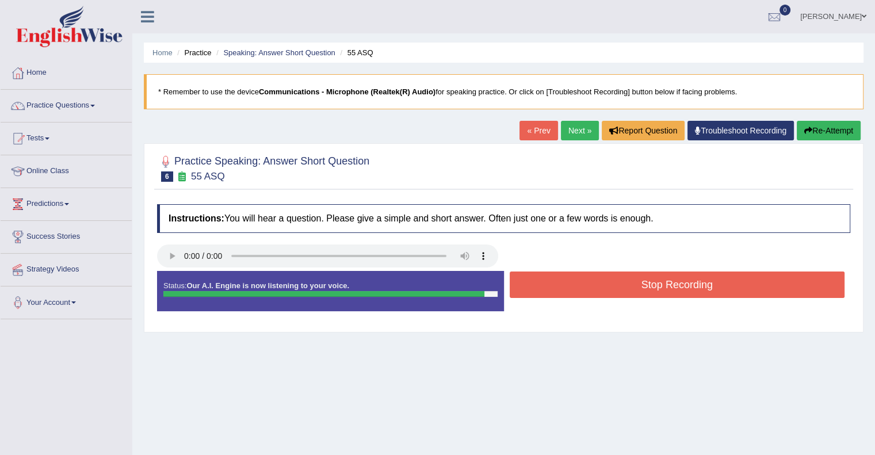
click at [657, 278] on button "Stop Recording" at bounding box center [678, 285] width 336 height 26
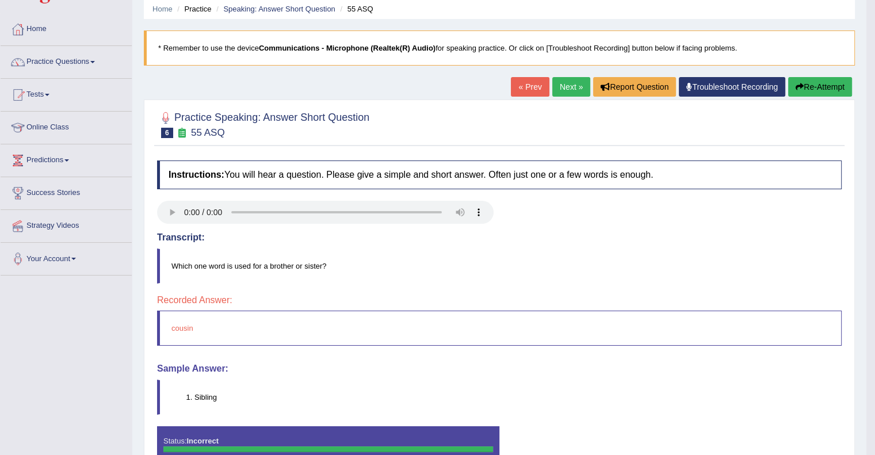
scroll to position [39, 0]
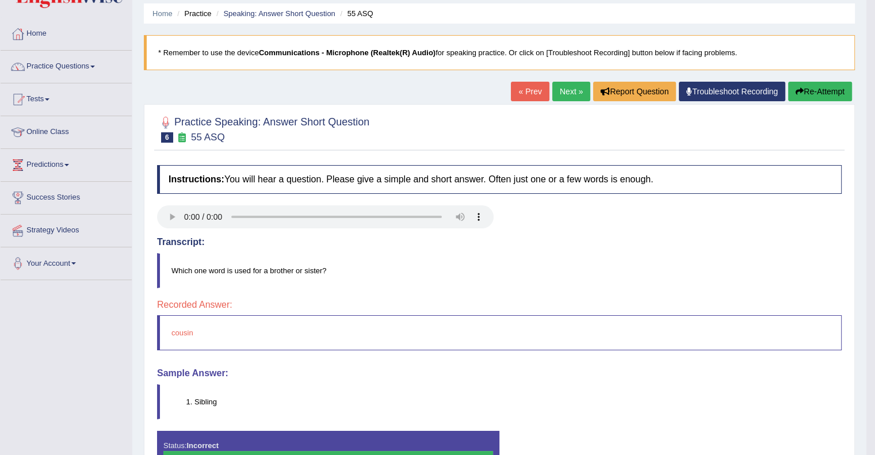
click at [806, 92] on button "Re-Attempt" at bounding box center [820, 92] width 64 height 20
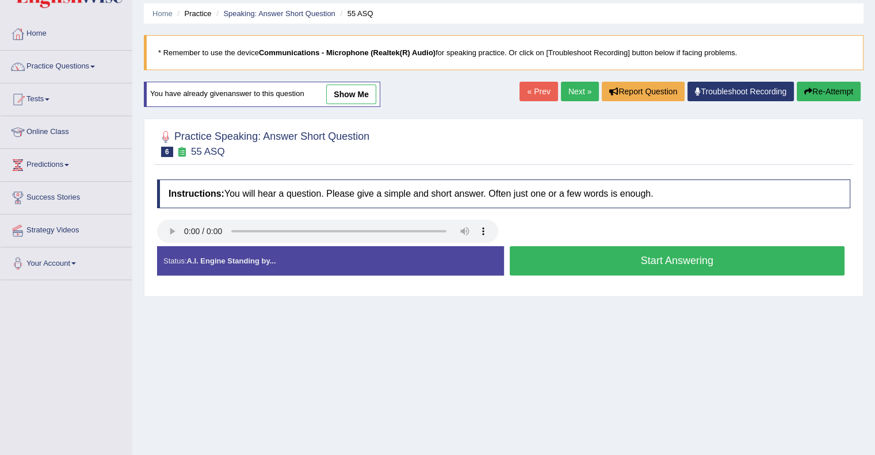
click at [690, 262] on button "Start Answering" at bounding box center [678, 260] width 336 height 29
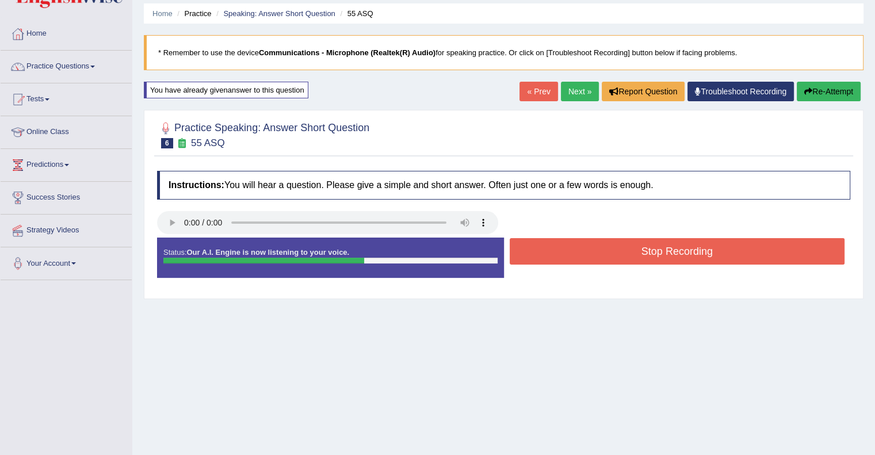
click at [685, 252] on button "Stop Recording" at bounding box center [678, 251] width 336 height 26
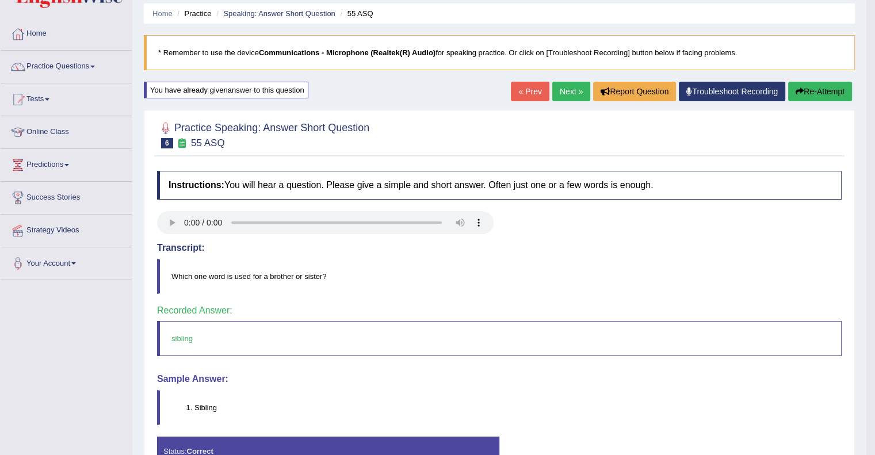
click at [570, 92] on link "Next »" at bounding box center [571, 92] width 38 height 20
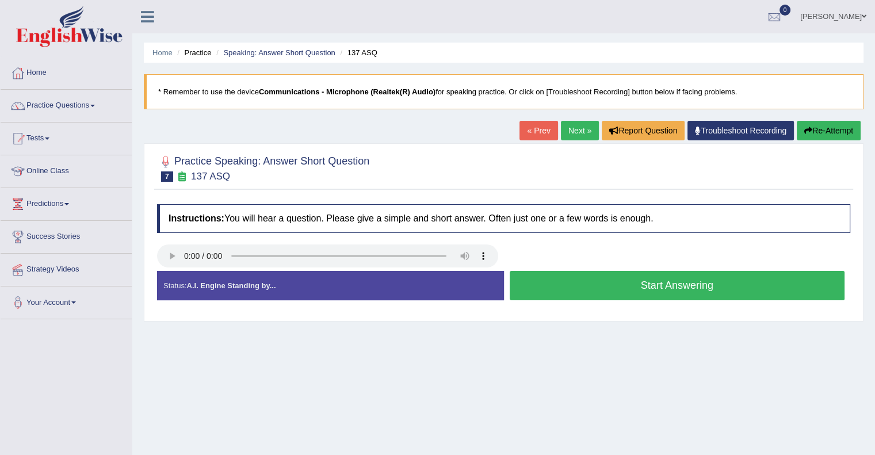
click at [661, 280] on button "Start Answering" at bounding box center [678, 285] width 336 height 29
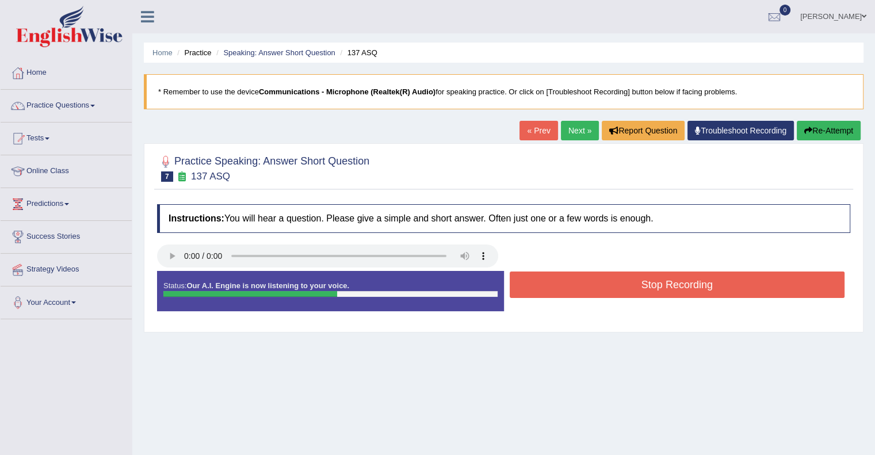
click at [661, 280] on button "Stop Recording" at bounding box center [678, 285] width 336 height 26
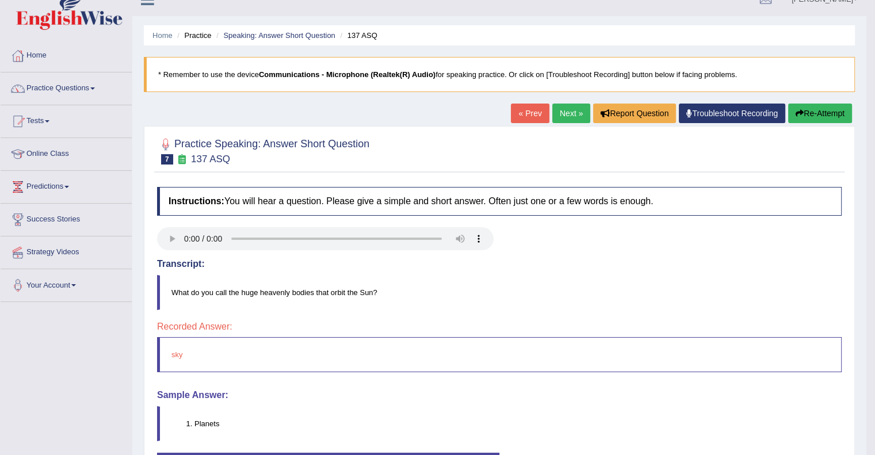
scroll to position [29, 0]
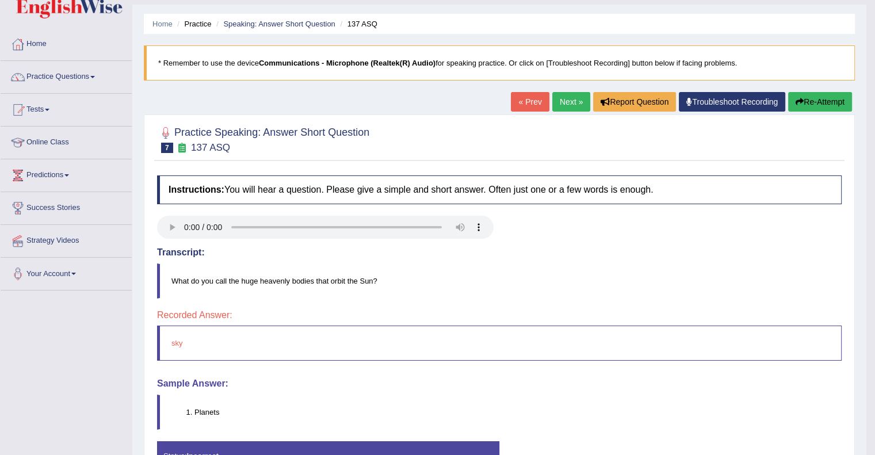
click at [810, 101] on button "Re-Attempt" at bounding box center [820, 102] width 64 height 20
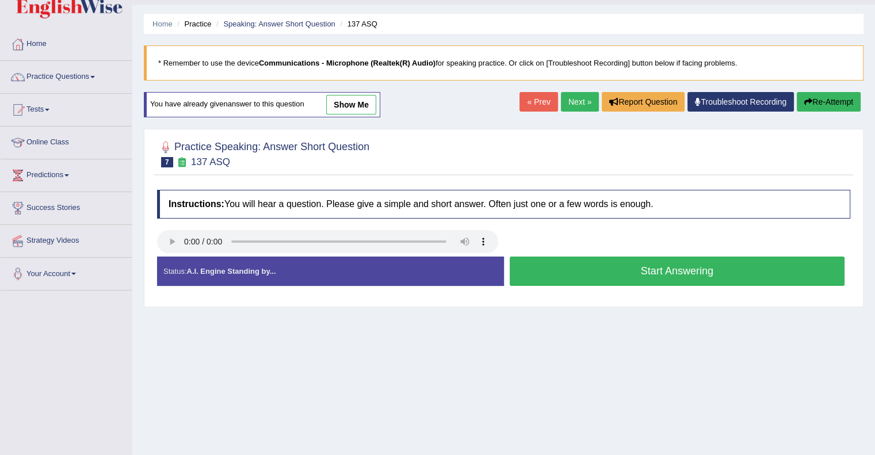
click at [683, 268] on button "Start Answering" at bounding box center [678, 271] width 336 height 29
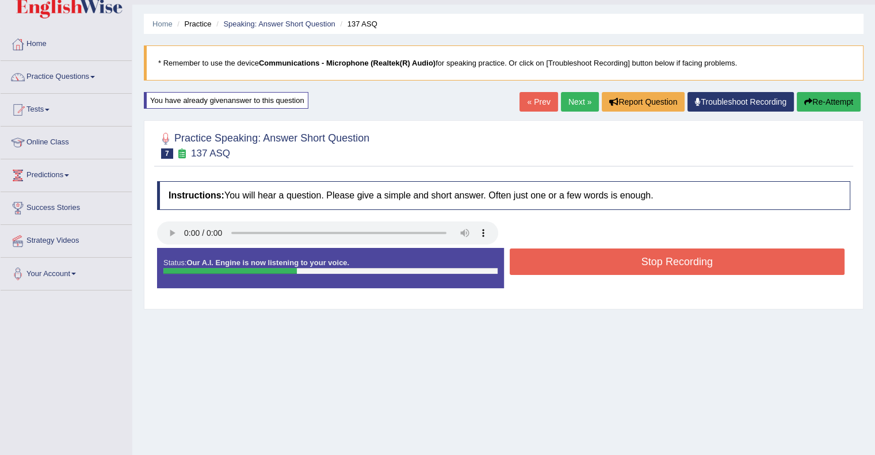
click at [683, 268] on button "Stop Recording" at bounding box center [678, 262] width 336 height 26
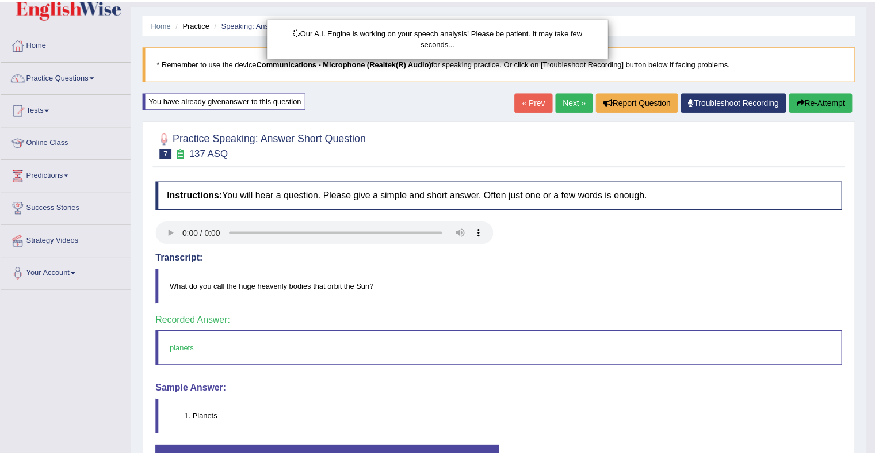
scroll to position [29, 0]
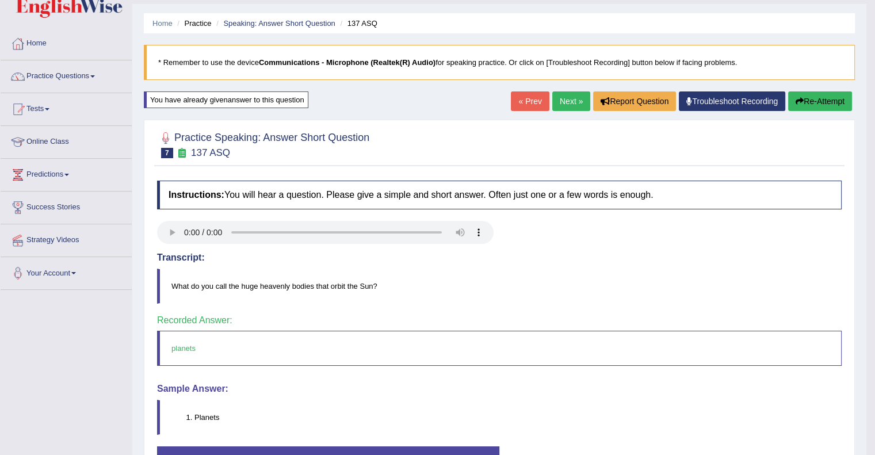
click at [567, 102] on link "Next »" at bounding box center [571, 102] width 38 height 20
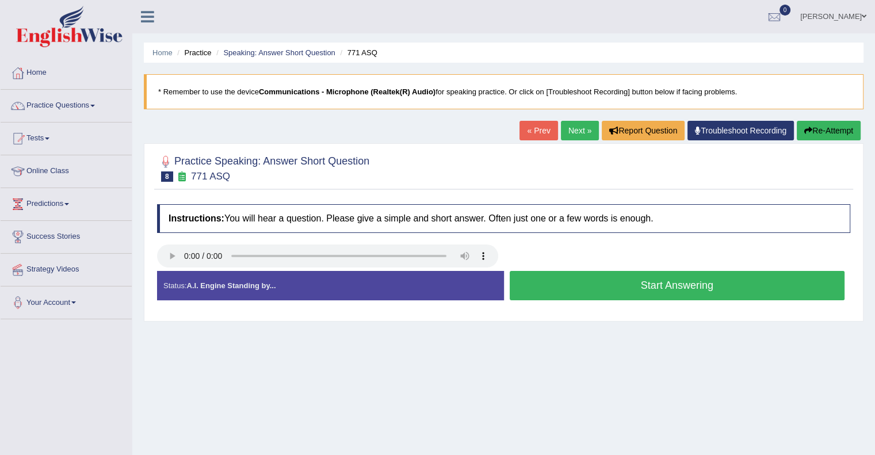
click at [670, 287] on button "Start Answering" at bounding box center [678, 285] width 336 height 29
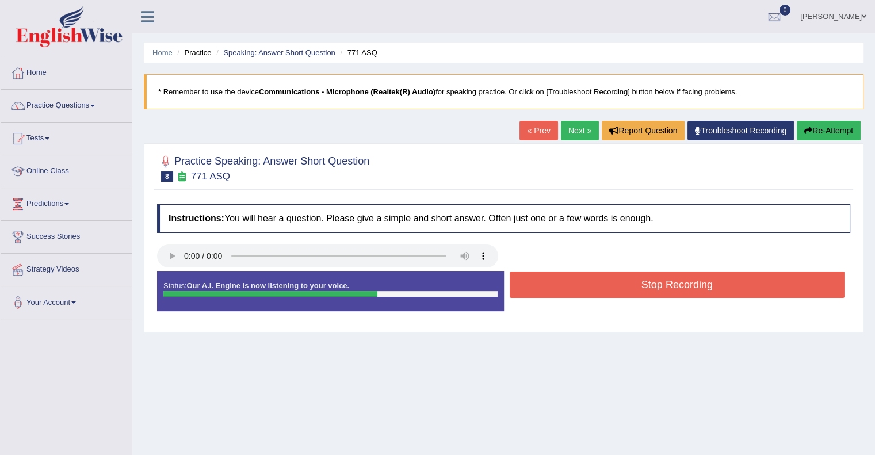
click at [670, 287] on button "Stop Recording" at bounding box center [678, 285] width 336 height 26
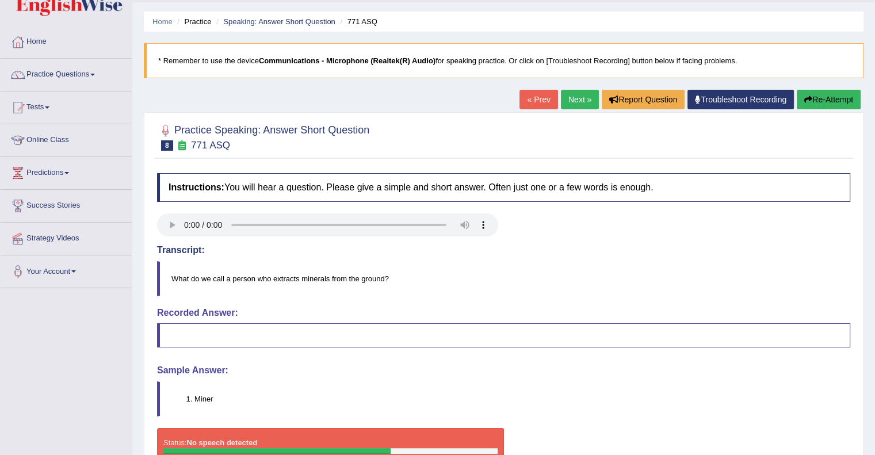
scroll to position [18, 0]
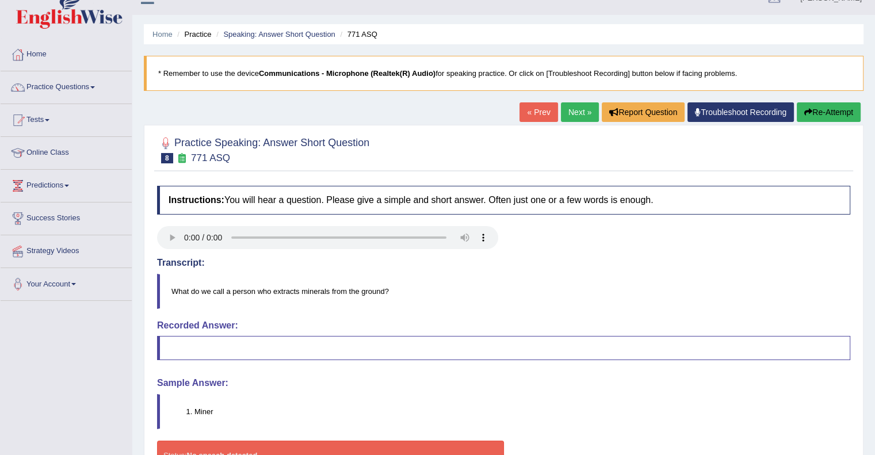
click at [821, 115] on button "Re-Attempt" at bounding box center [829, 112] width 64 height 20
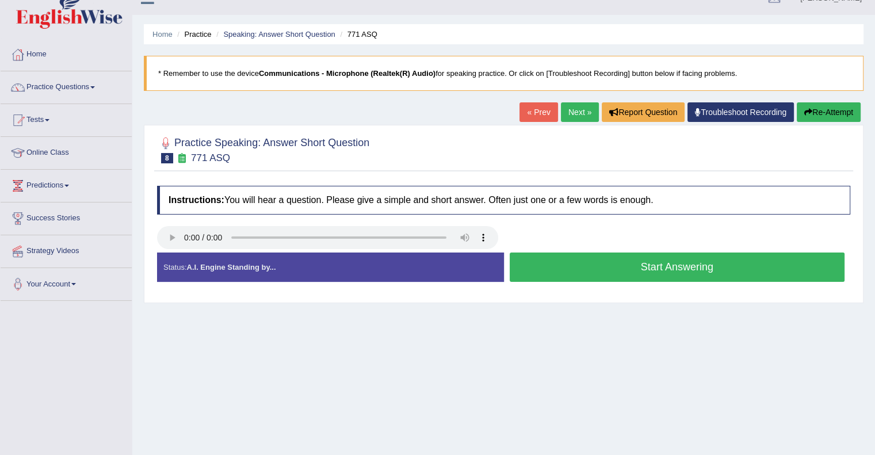
click at [672, 267] on button "Start Answering" at bounding box center [678, 267] width 336 height 29
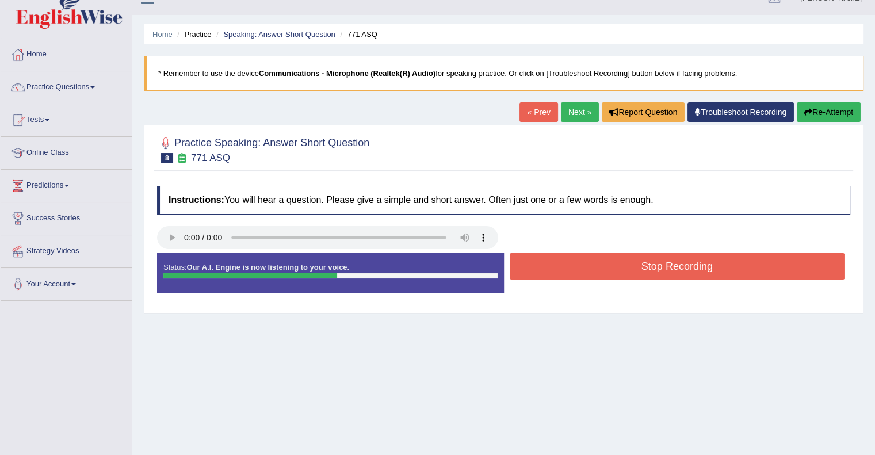
click at [672, 267] on button "Stop Recording" at bounding box center [678, 266] width 336 height 26
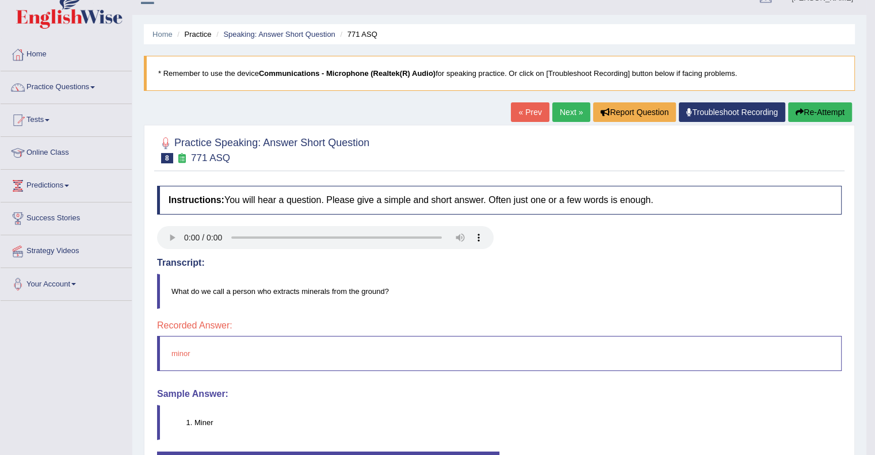
click at [207, 422] on li "Miner" at bounding box center [518, 422] width 647 height 11
click at [569, 110] on link "Next »" at bounding box center [571, 112] width 38 height 20
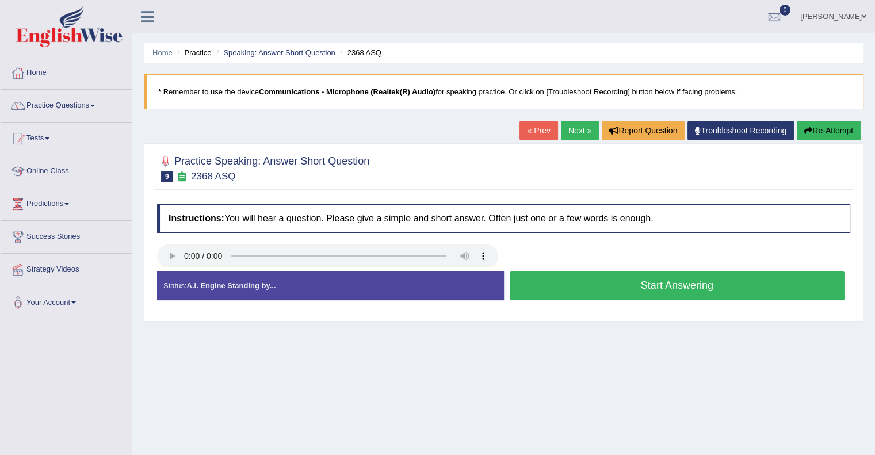
click at [633, 284] on button "Start Answering" at bounding box center [678, 285] width 336 height 29
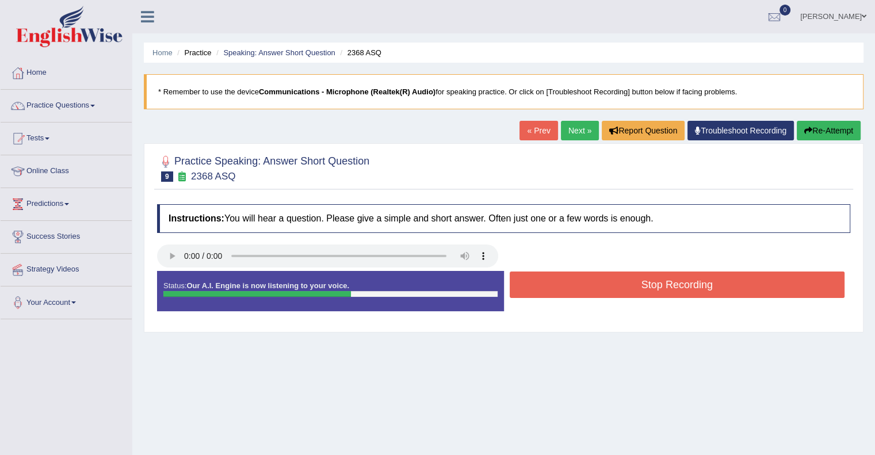
click at [633, 284] on button "Stop Recording" at bounding box center [678, 285] width 336 height 26
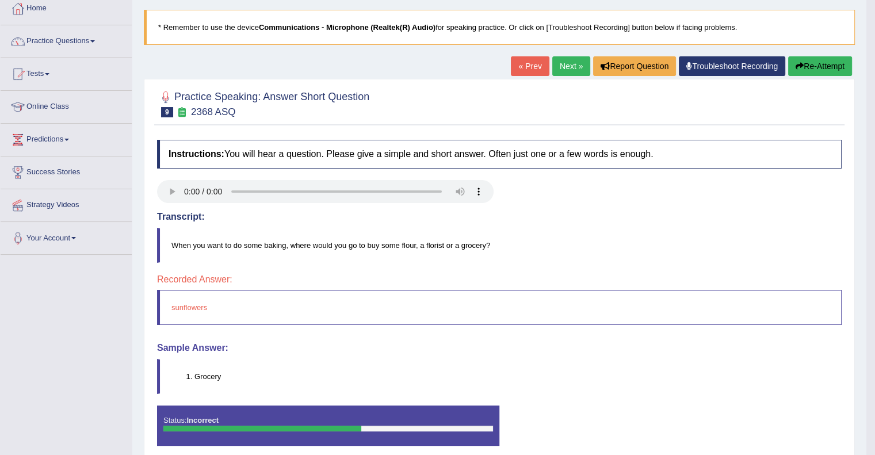
scroll to position [66, 0]
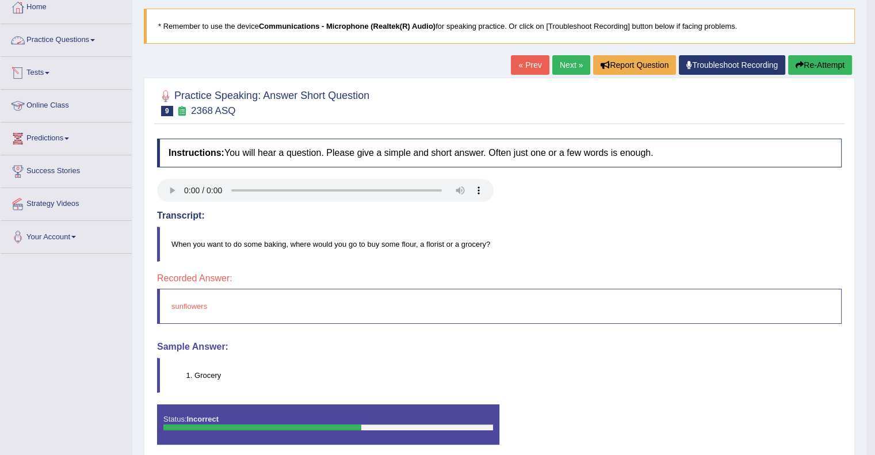
click at [85, 43] on link "Practice Questions" at bounding box center [66, 38] width 131 height 29
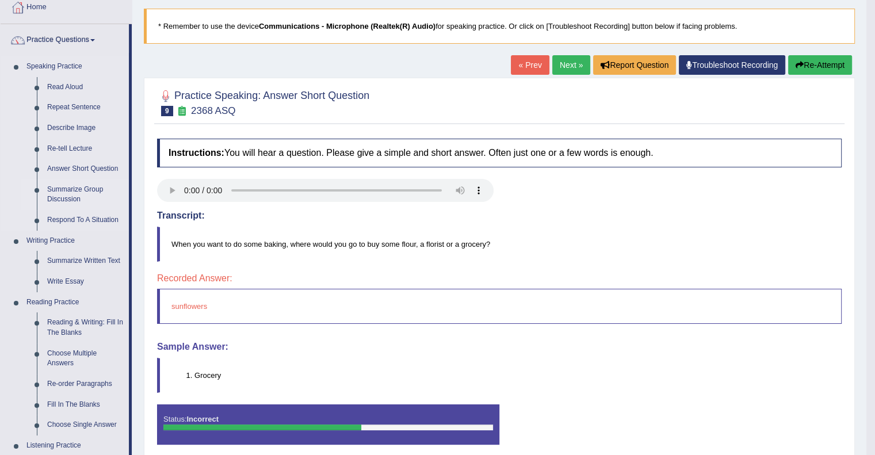
click at [81, 192] on link "Summarize Group Discussion" at bounding box center [85, 195] width 87 height 31
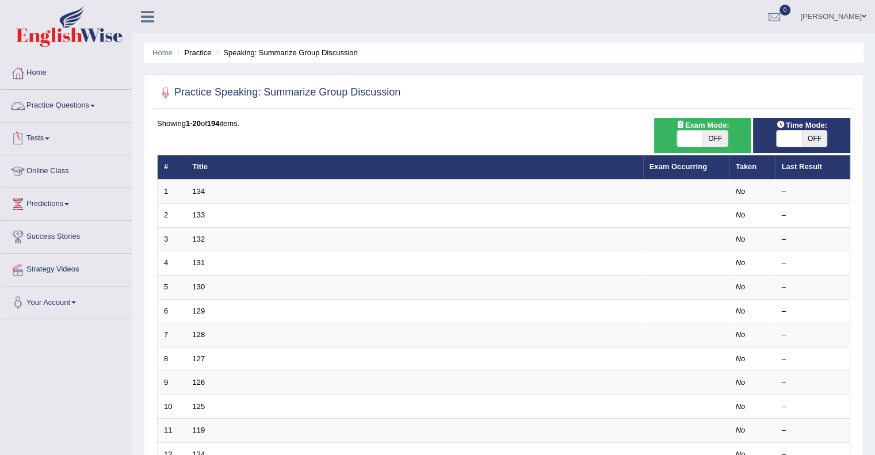
click at [110, 105] on link "Practice Questions" at bounding box center [66, 104] width 131 height 29
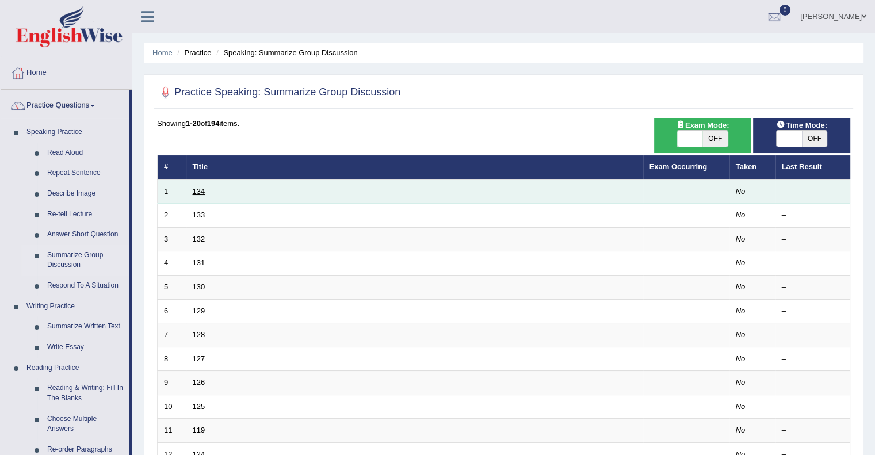
click at [197, 190] on link "134" at bounding box center [199, 191] width 13 height 9
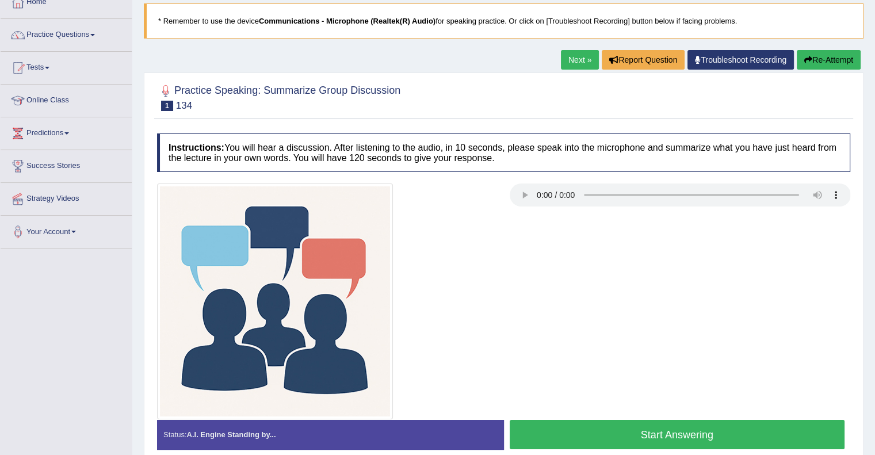
scroll to position [71, 0]
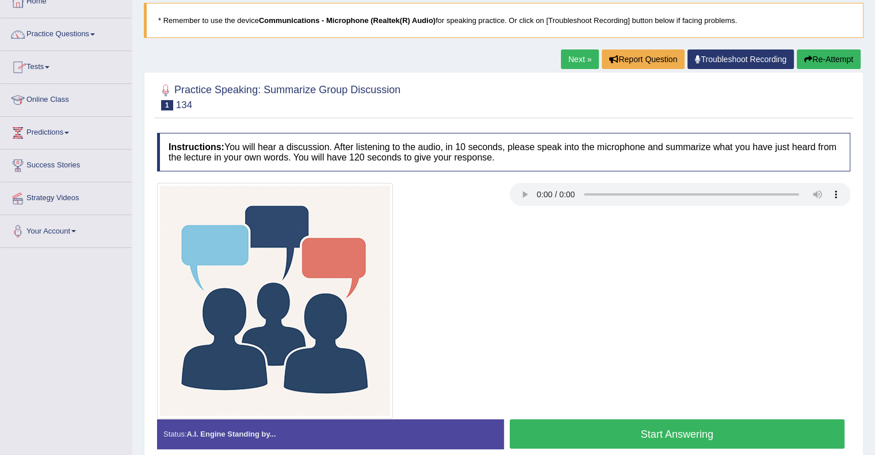
click at [95, 34] on span at bounding box center [92, 34] width 5 height 2
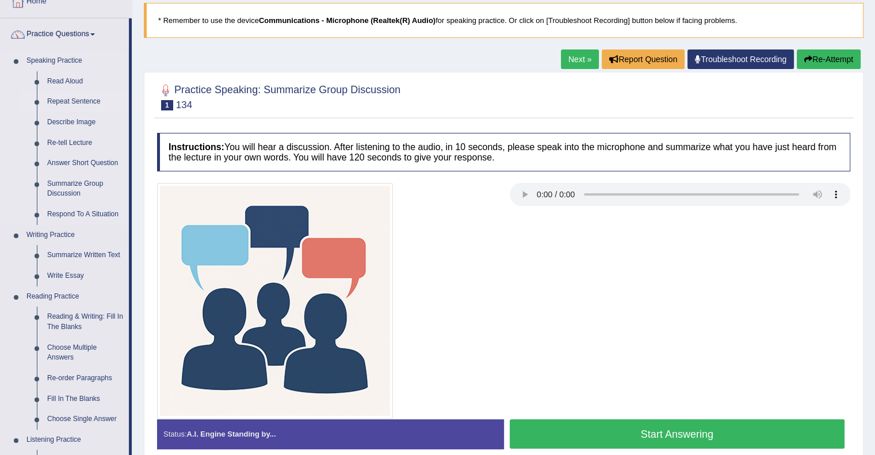
click at [76, 104] on link "Repeat Sentence" at bounding box center [85, 102] width 87 height 21
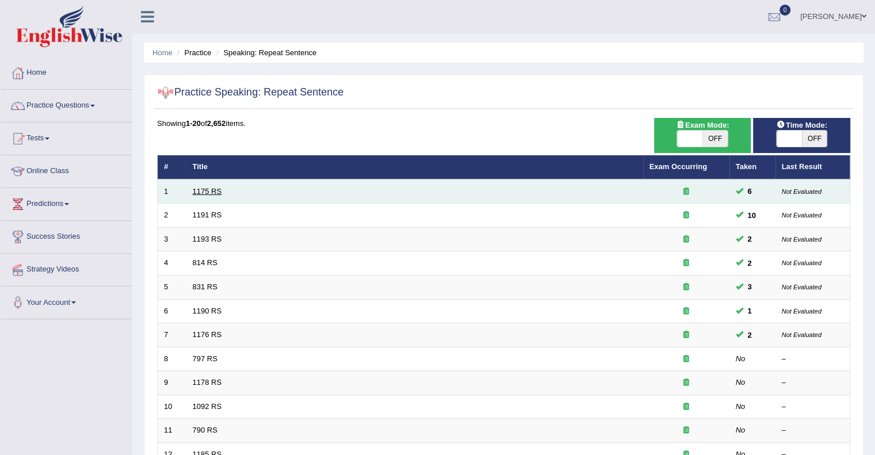
click at [206, 192] on link "1175 RS" at bounding box center [207, 191] width 29 height 9
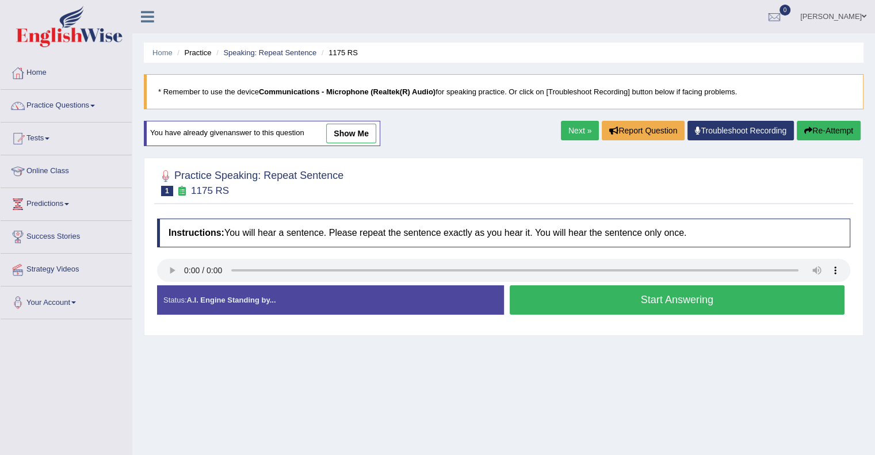
click at [643, 294] on button "Start Answering" at bounding box center [678, 299] width 336 height 29
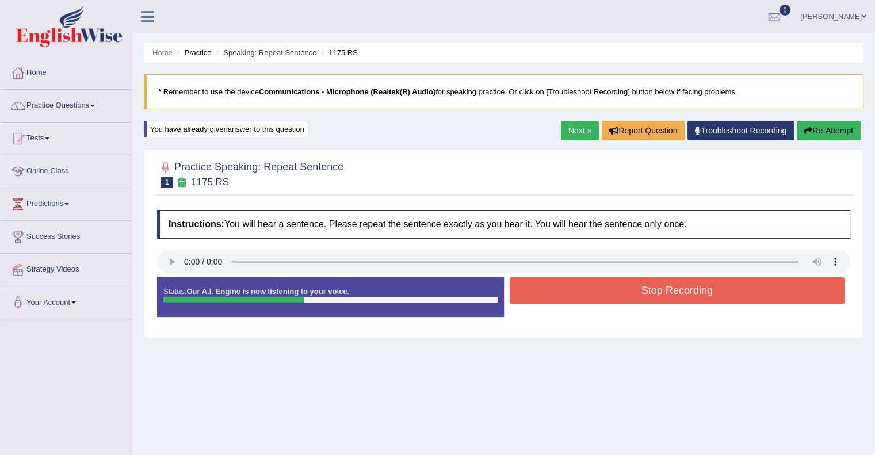
click at [643, 294] on button "Stop Recording" at bounding box center [678, 290] width 336 height 26
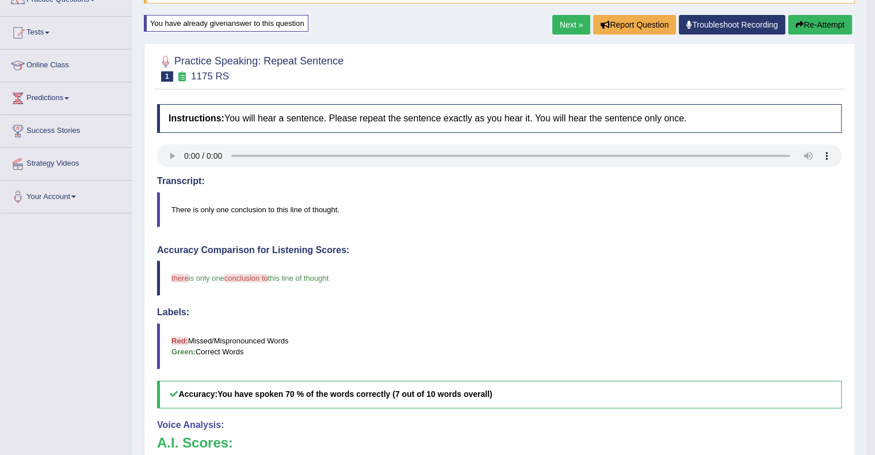
scroll to position [101, 0]
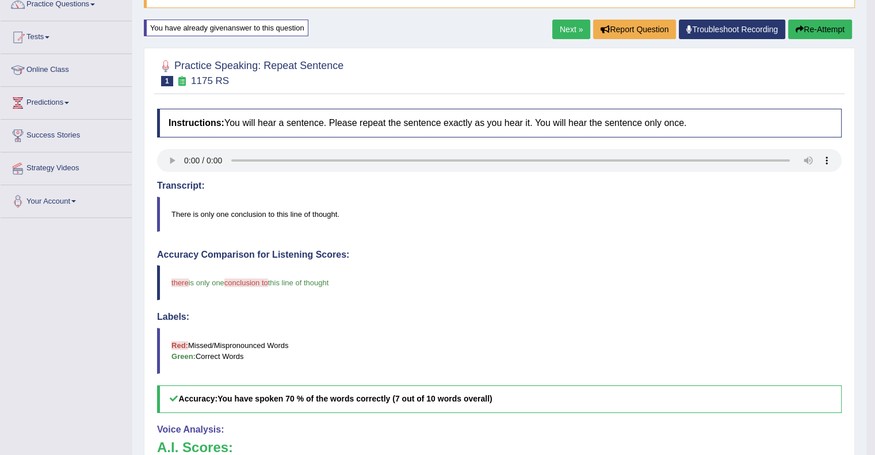
click at [814, 29] on button "Re-Attempt" at bounding box center [820, 30] width 64 height 20
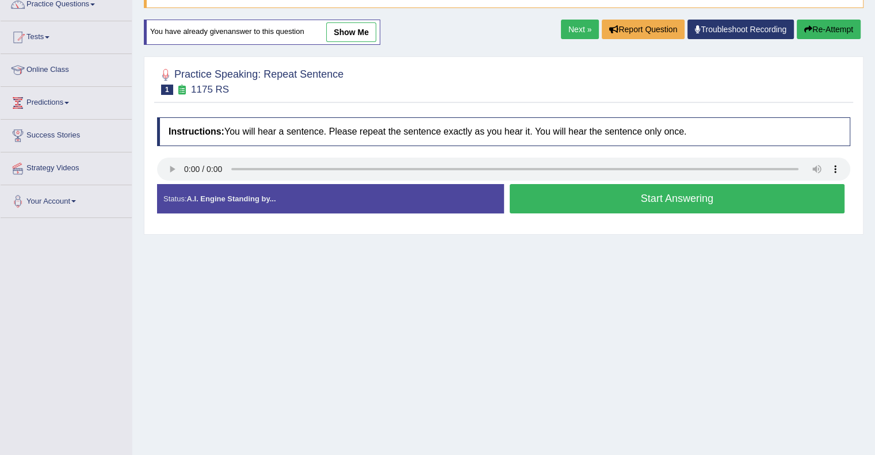
click at [618, 199] on button "Start Answering" at bounding box center [678, 198] width 336 height 29
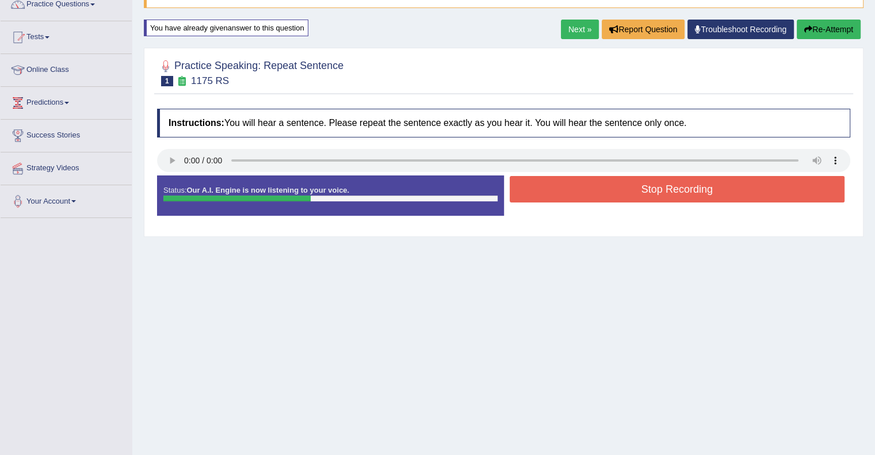
click at [625, 190] on button "Stop Recording" at bounding box center [678, 189] width 336 height 26
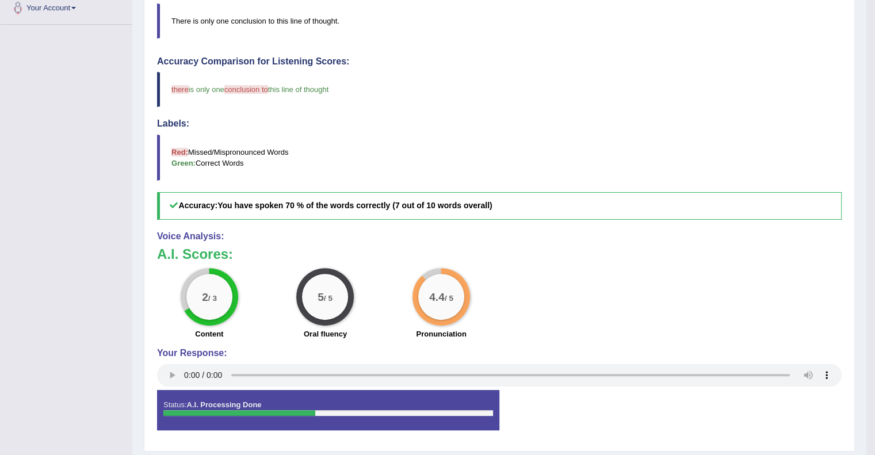
scroll to position [327, 0]
